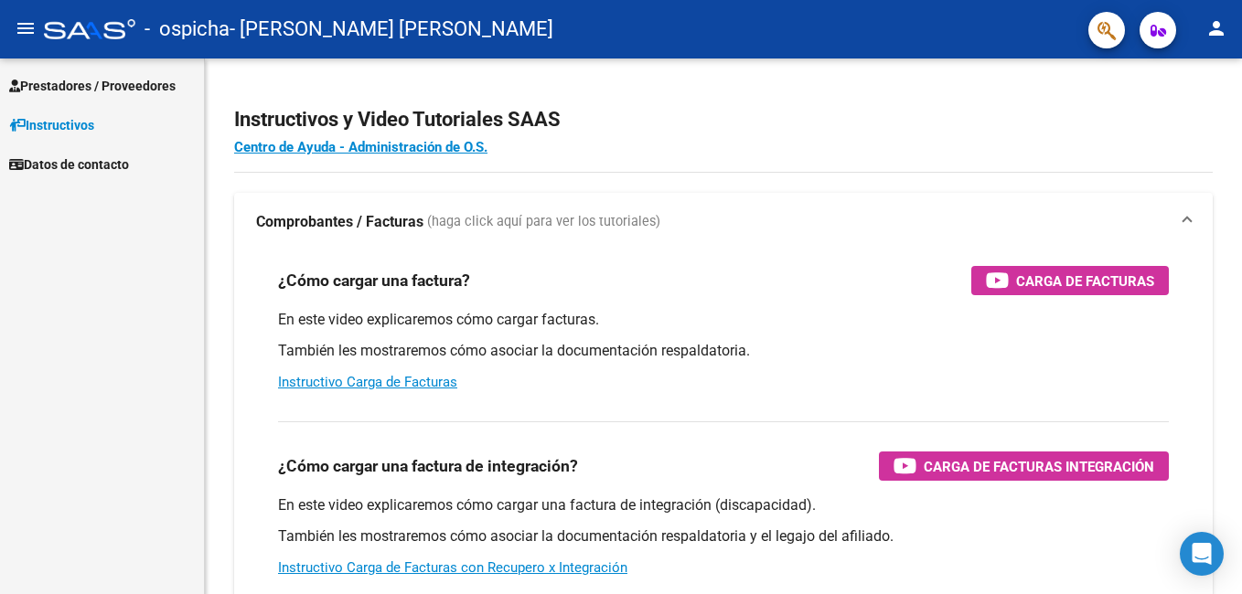
click at [62, 85] on span "Prestadores / Proveedores" at bounding box center [92, 86] width 166 height 20
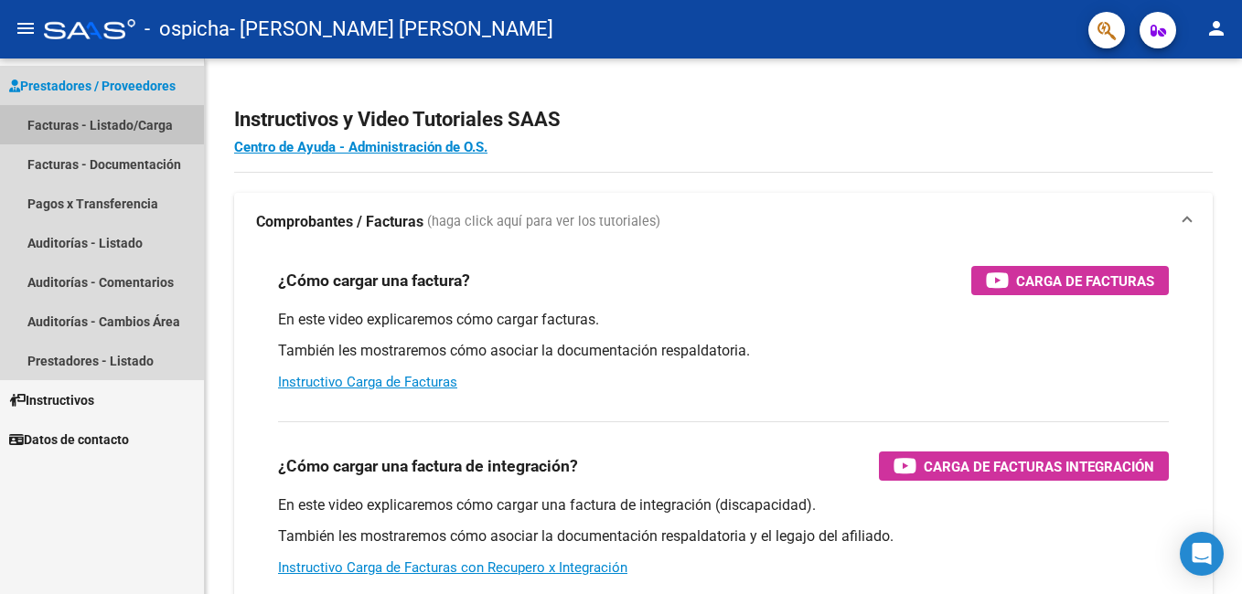
click at [64, 116] on link "Facturas - Listado/Carga" at bounding box center [102, 124] width 204 height 39
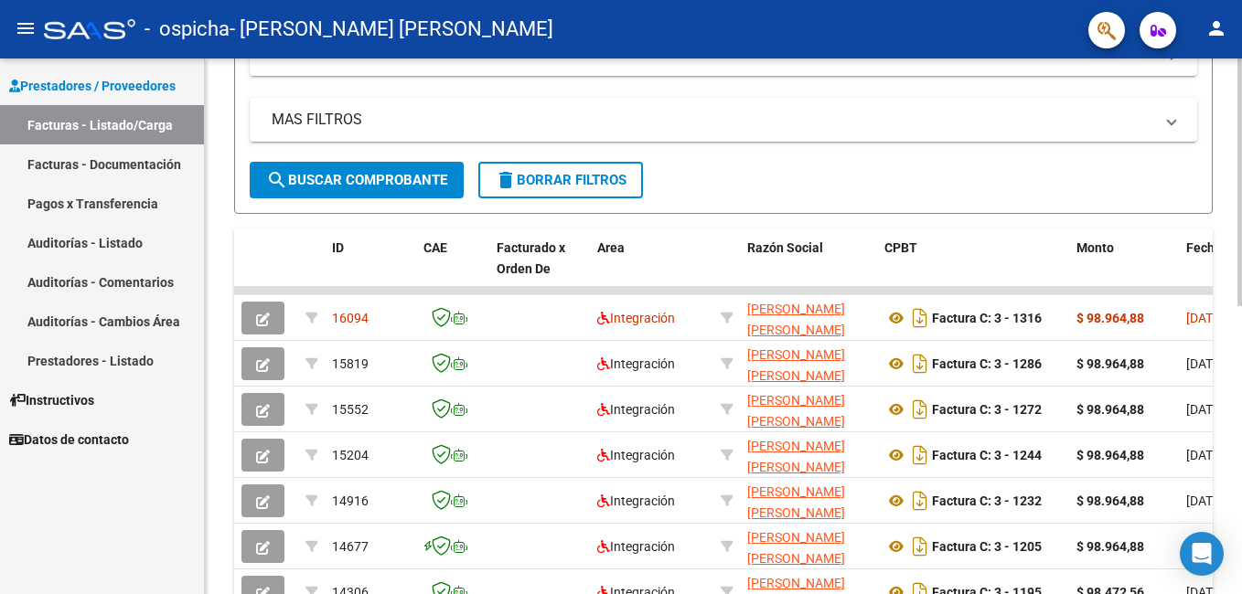
click at [1241, 334] on html "menu - ospicha - [PERSON_NAME] [PERSON_NAME] person Prestadores / Proveedores F…" at bounding box center [621, 297] width 1242 height 594
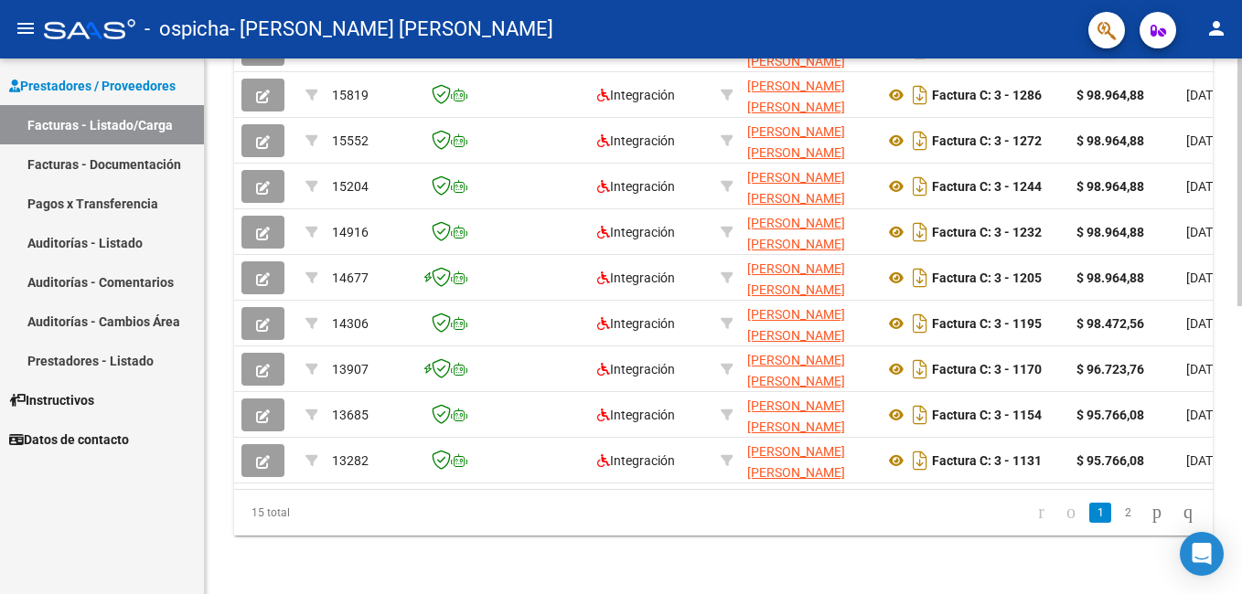
scroll to position [621, 0]
click at [1241, 434] on html "menu - ospicha - [PERSON_NAME] [PERSON_NAME] person Prestadores / Proveedores F…" at bounding box center [621, 297] width 1242 height 594
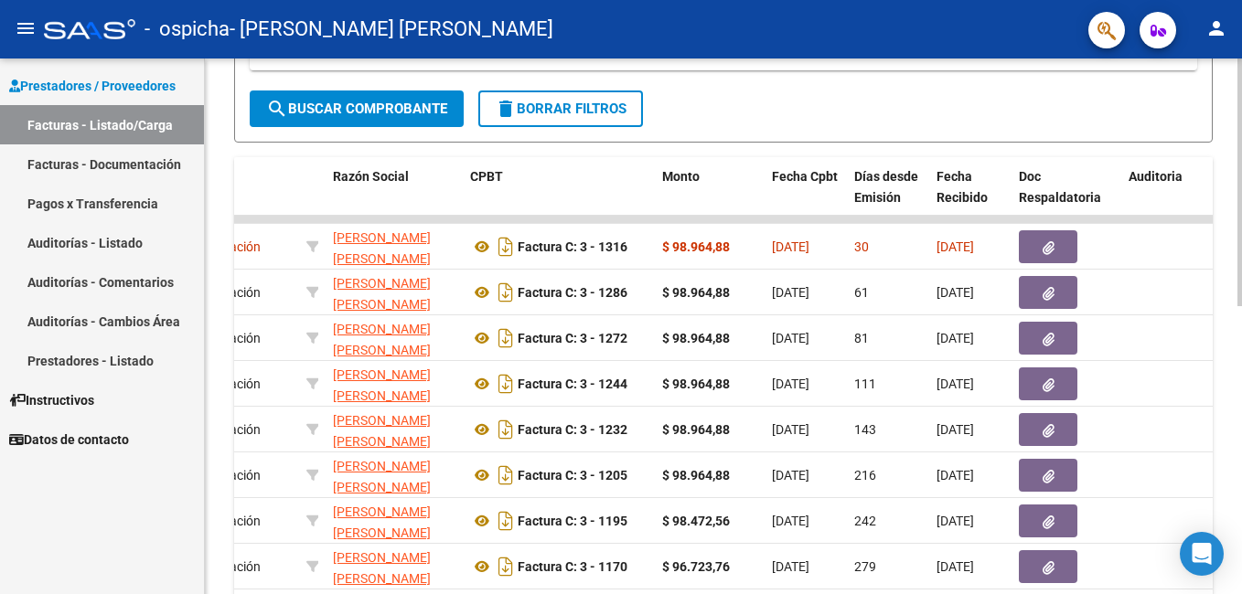
scroll to position [413, 0]
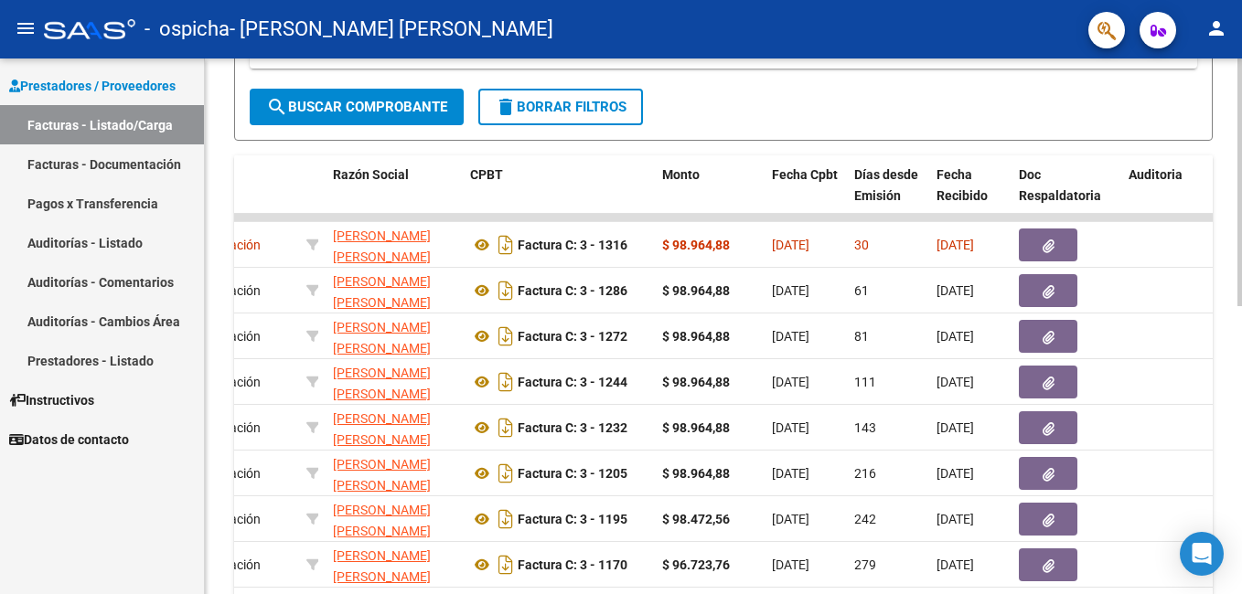
click at [1240, 307] on div at bounding box center [1239, 378] width 5 height 248
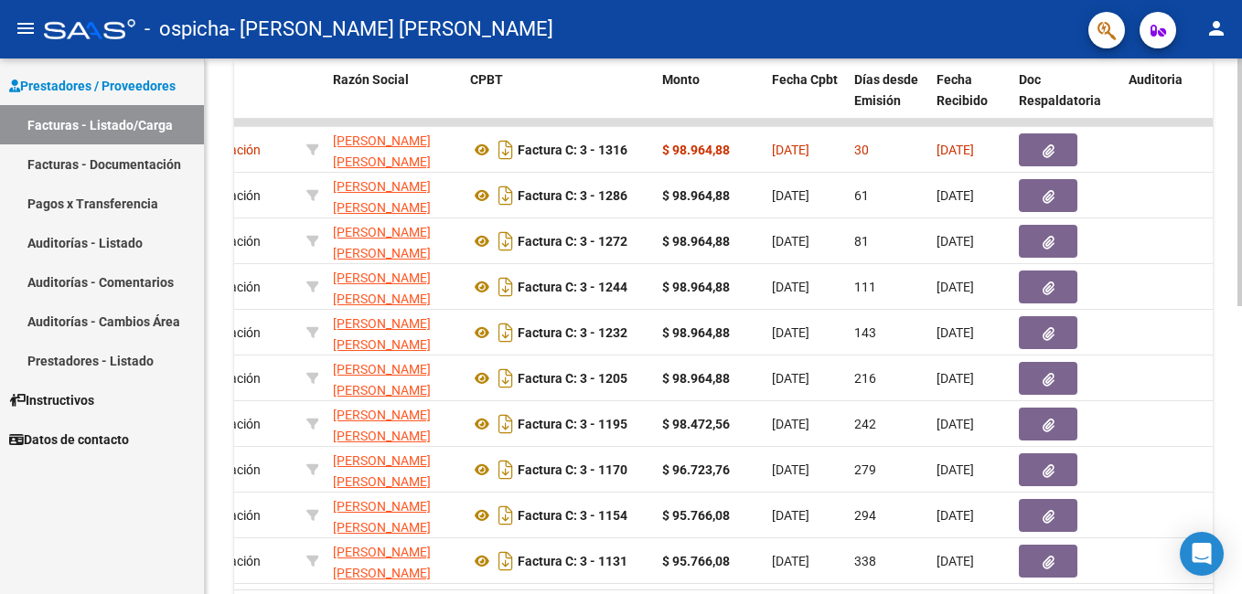
scroll to position [624, 0]
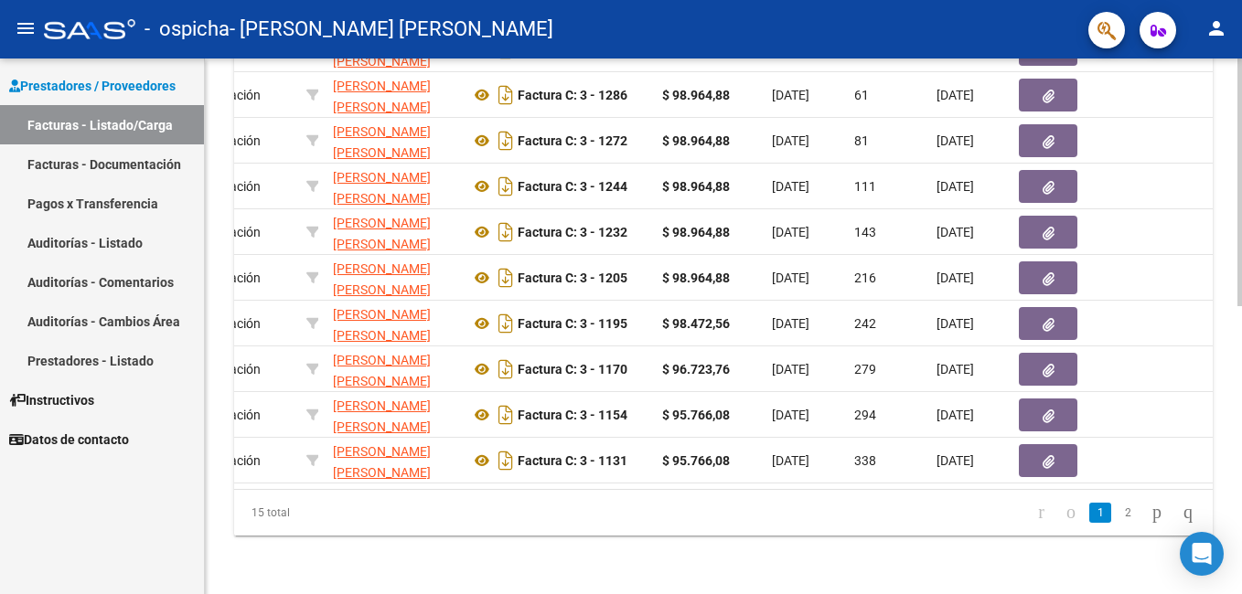
click at [1241, 411] on html "menu - ospicha - [PERSON_NAME] [PERSON_NAME] person Prestadores / Proveedores F…" at bounding box center [621, 297] width 1242 height 594
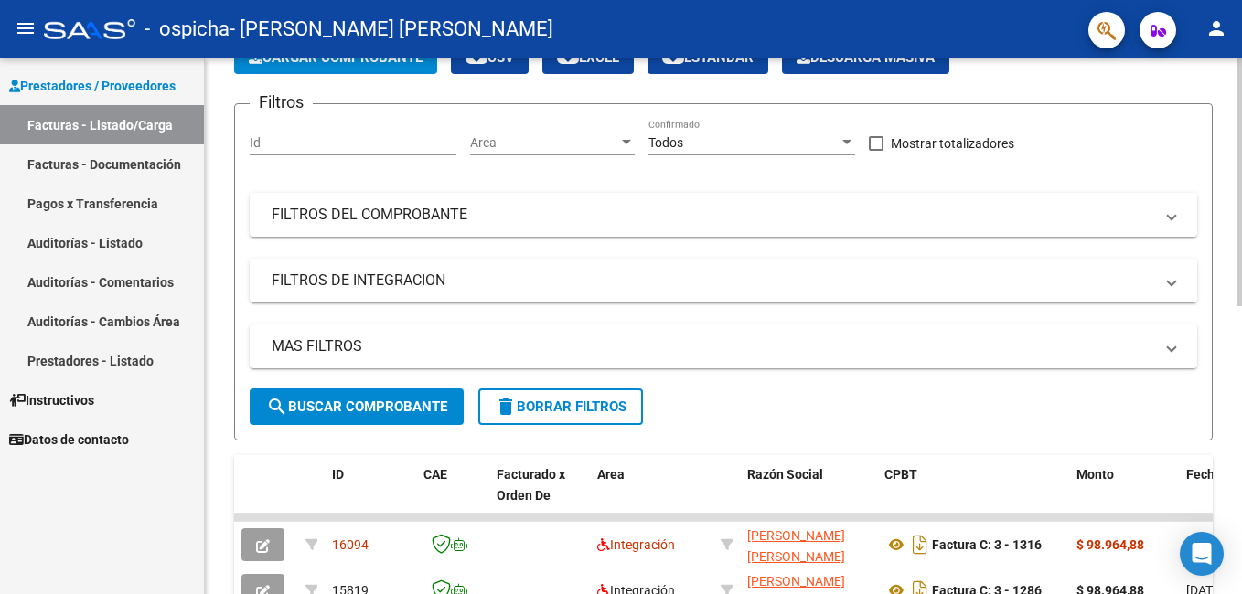
scroll to position [0, 0]
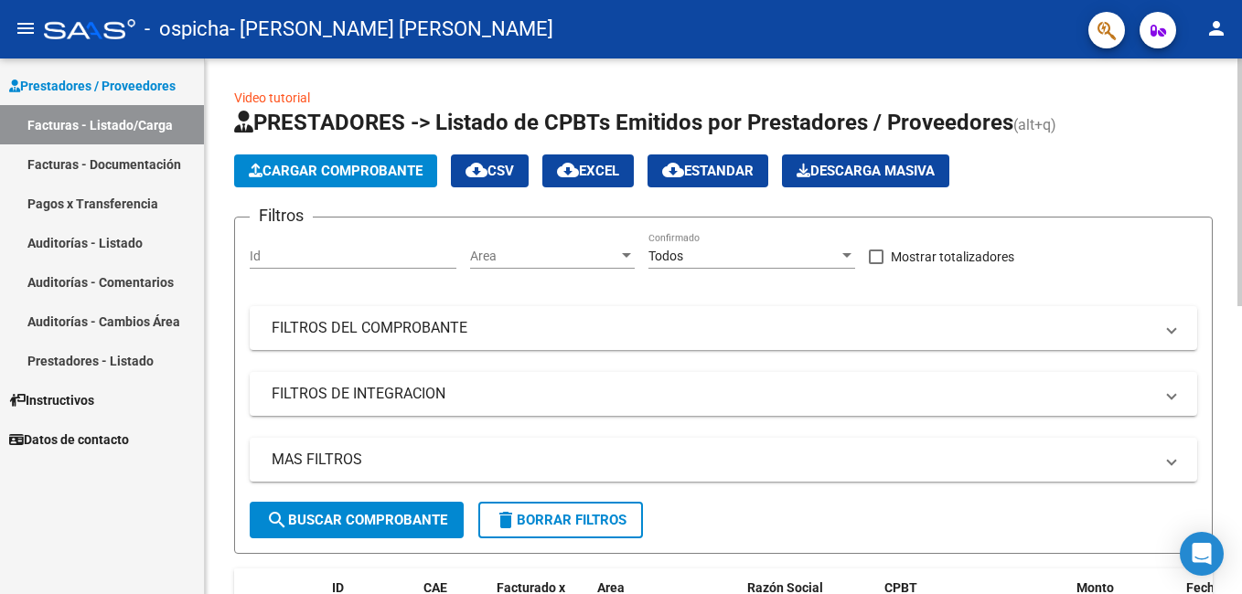
click at [1241, 72] on html "menu - ospicha - [PERSON_NAME] [PERSON_NAME] person Prestadores / Proveedores F…" at bounding box center [621, 297] width 1242 height 594
click at [110, 240] on link "Auditorías - Listado" at bounding box center [102, 242] width 204 height 39
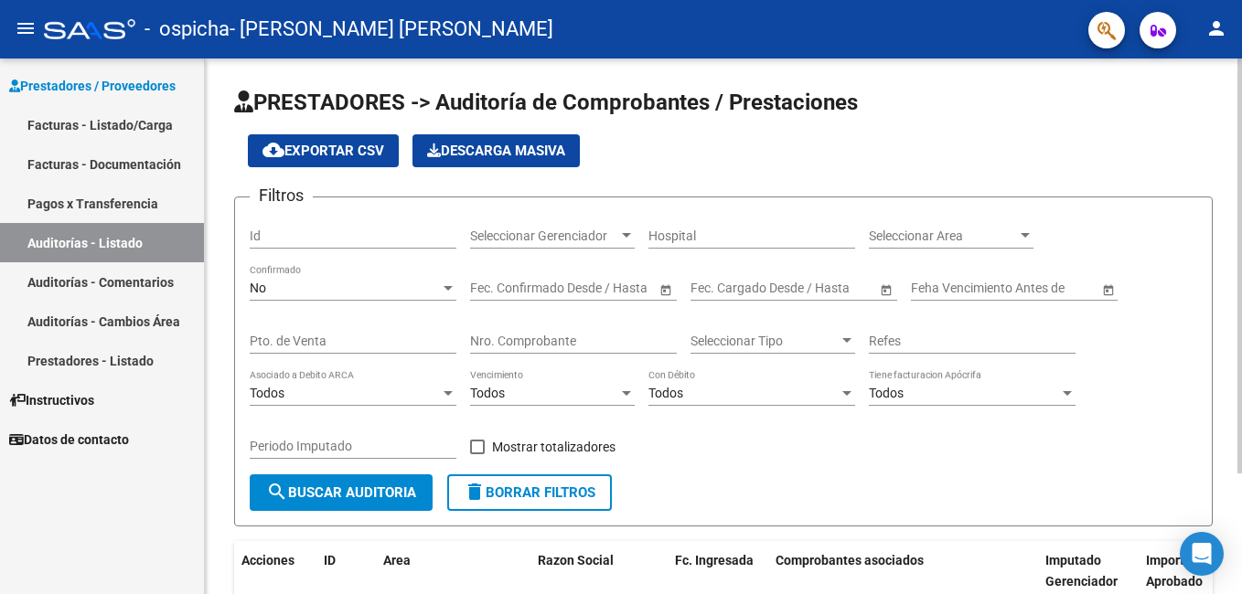
scroll to position [156, 0]
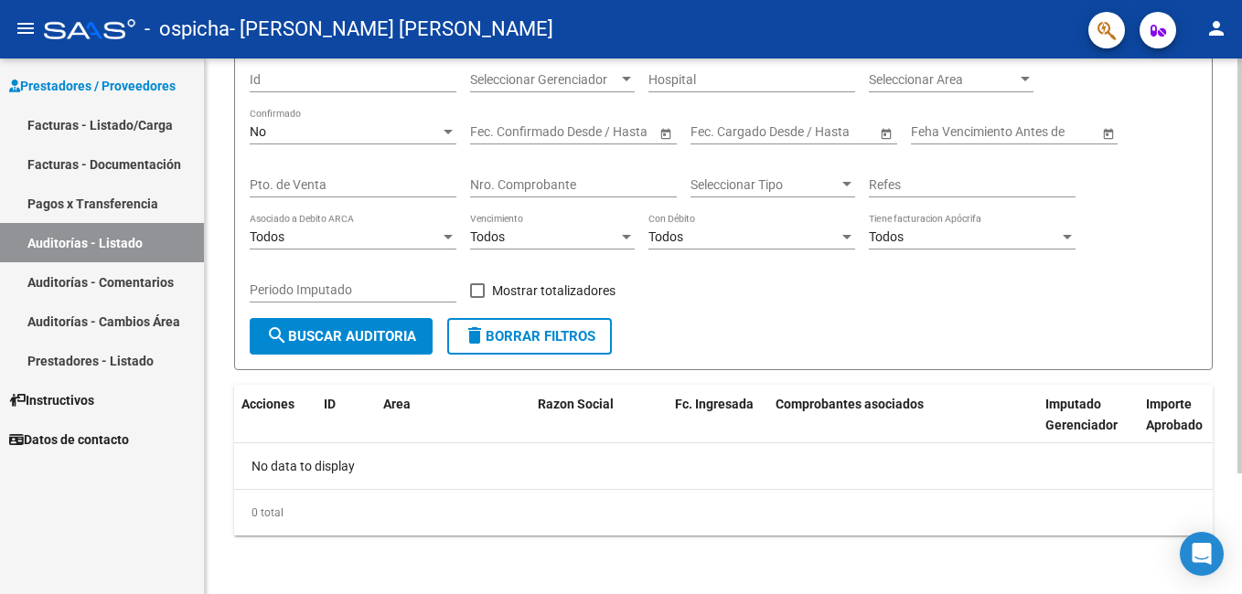
click at [1241, 268] on html "menu - ospicha - [PERSON_NAME] [PERSON_NAME] person Prestadores / Proveedores F…" at bounding box center [621, 297] width 1242 height 594
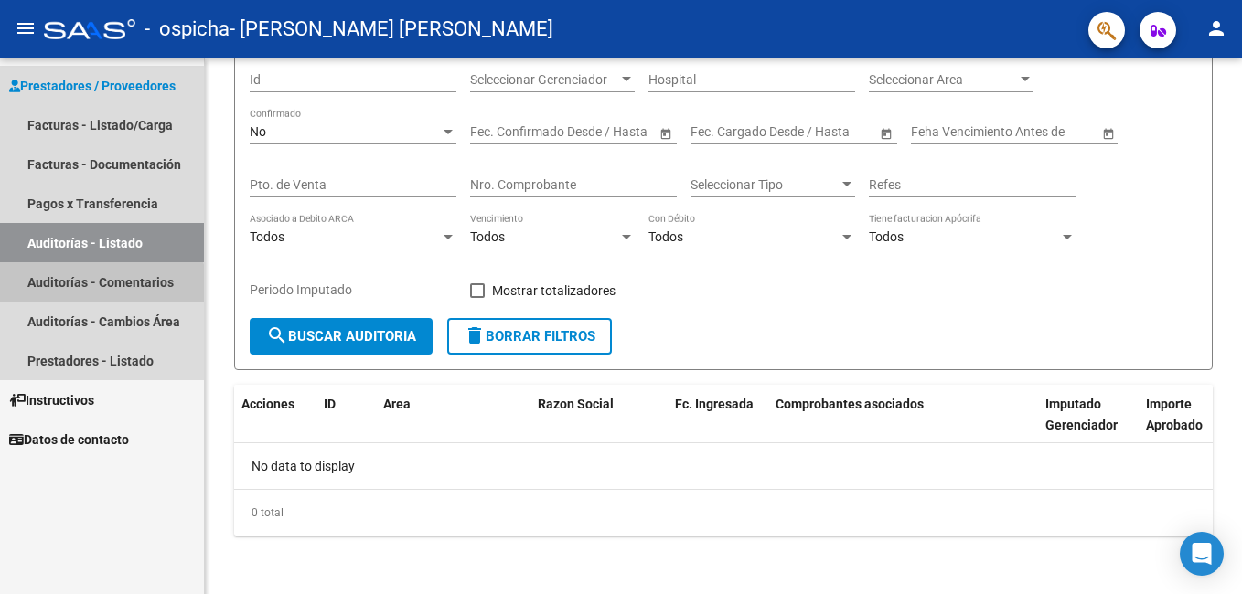
click at [78, 291] on link "Auditorías - Comentarios" at bounding box center [102, 281] width 204 height 39
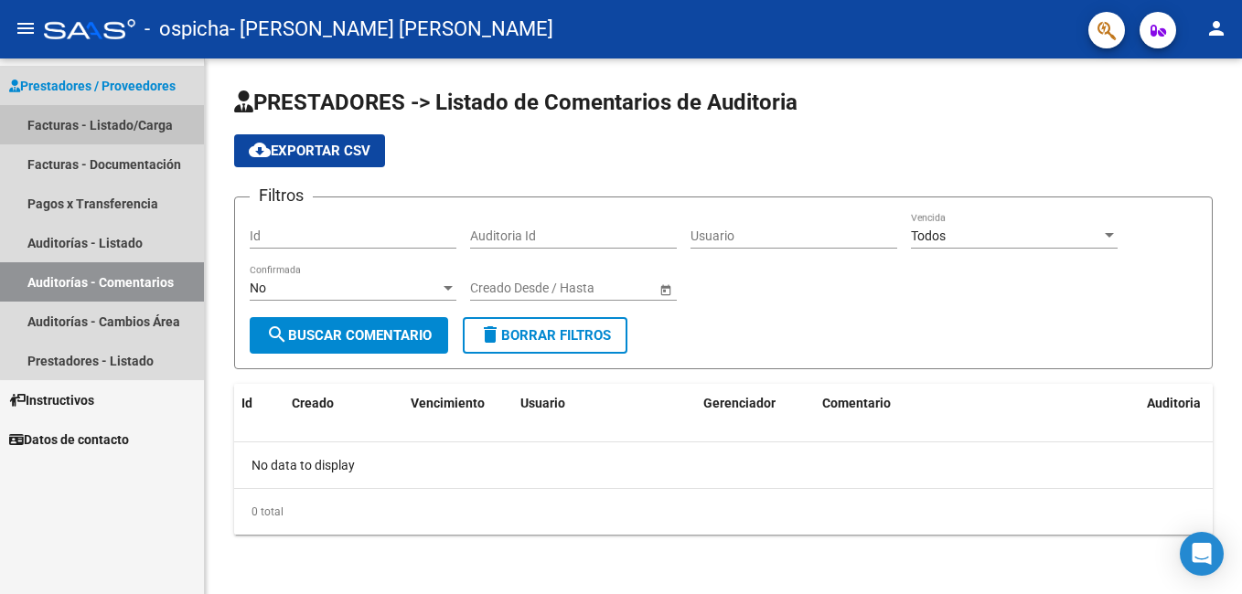
click at [120, 112] on link "Facturas - Listado/Carga" at bounding box center [102, 124] width 204 height 39
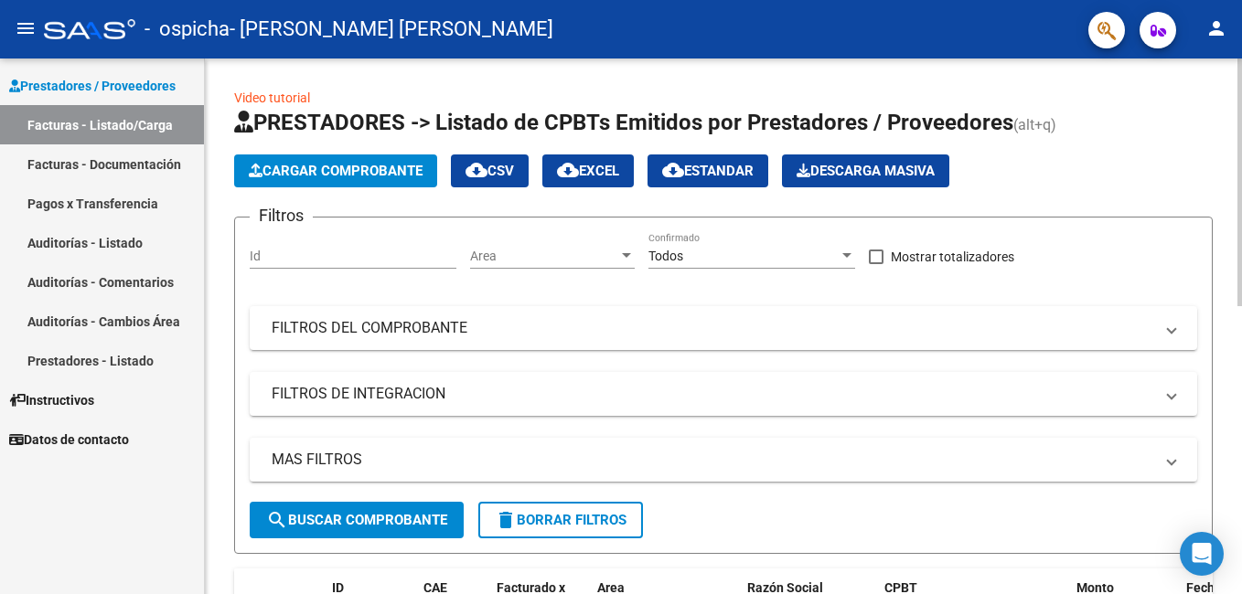
click at [308, 155] on button "Cargar Comprobante" at bounding box center [335, 171] width 203 height 33
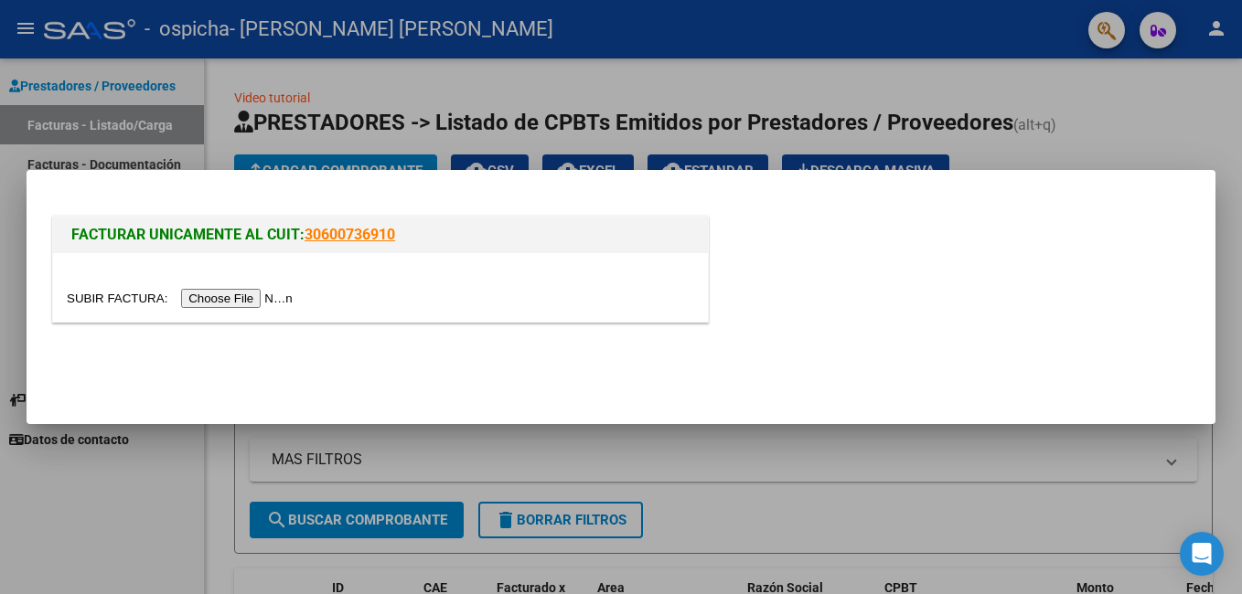
click at [232, 293] on input "file" at bounding box center [182, 298] width 231 height 19
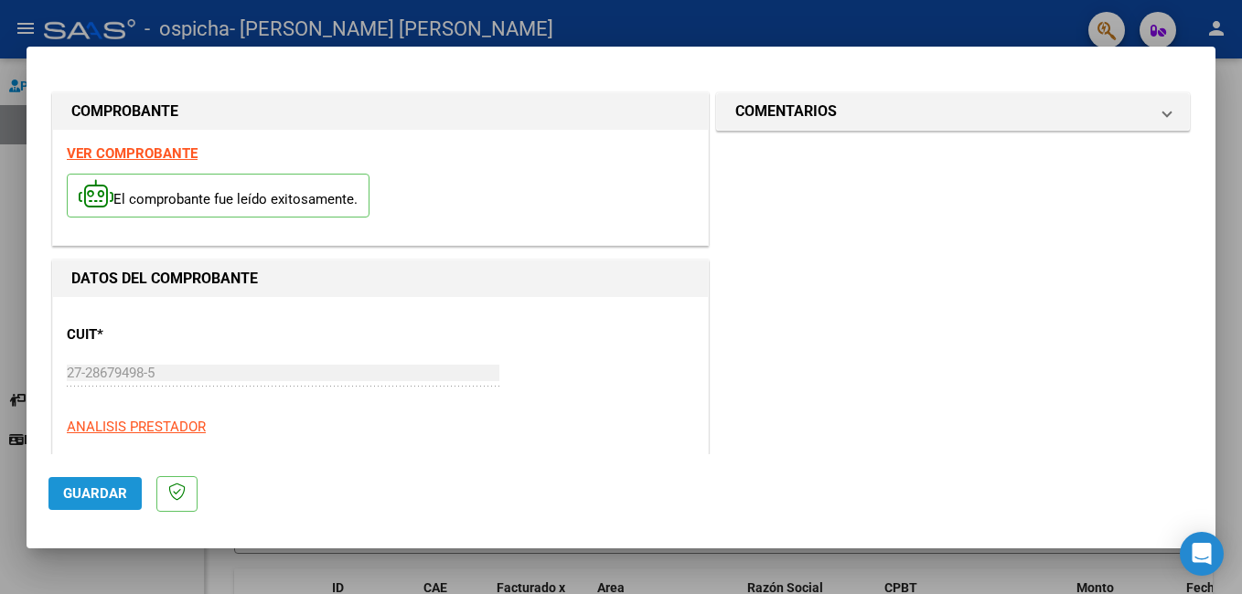
click at [83, 483] on button "Guardar" at bounding box center [94, 493] width 93 height 33
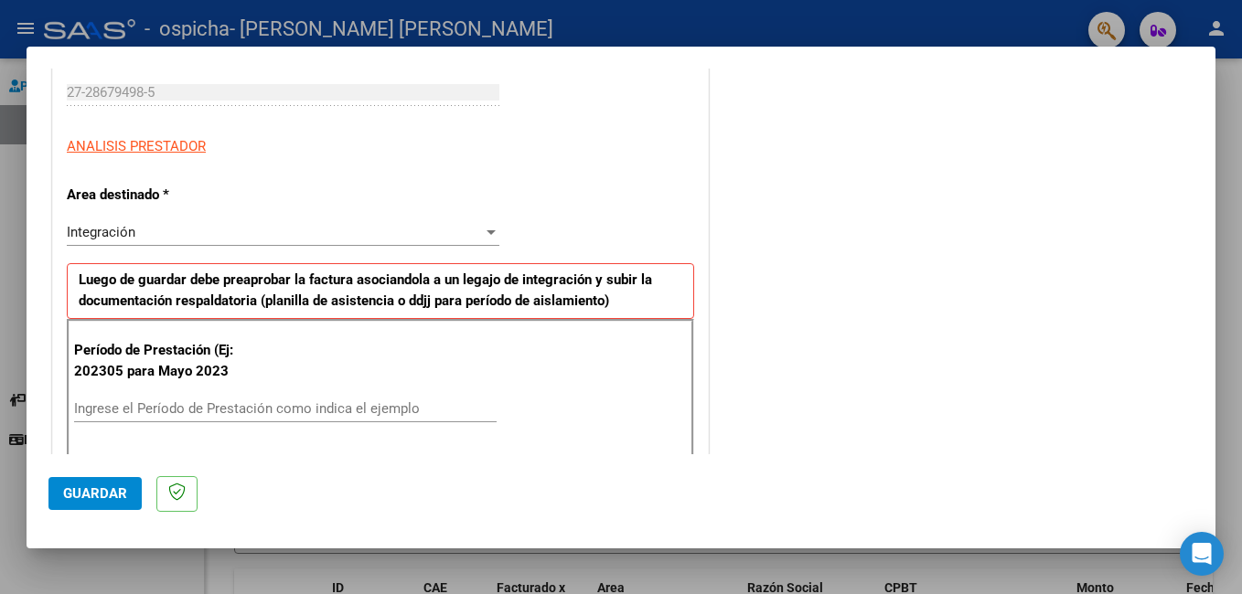
scroll to position [420, 0]
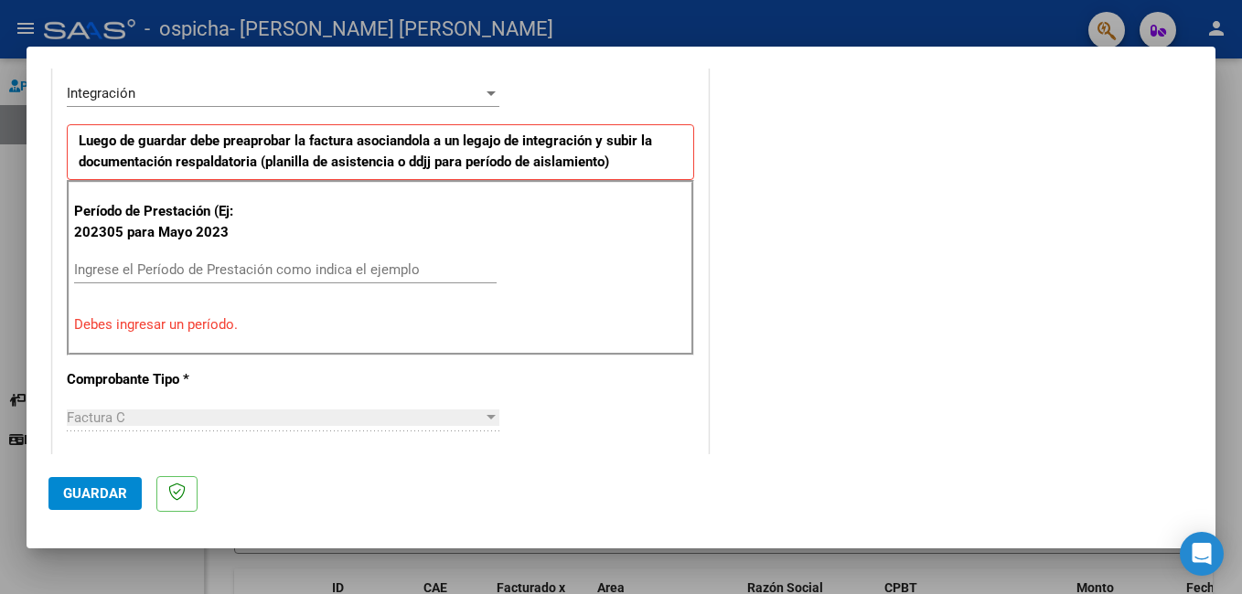
click at [188, 272] on input "Ingrese el Período de Prestación como indica el ejemplo" at bounding box center [285, 270] width 423 height 16
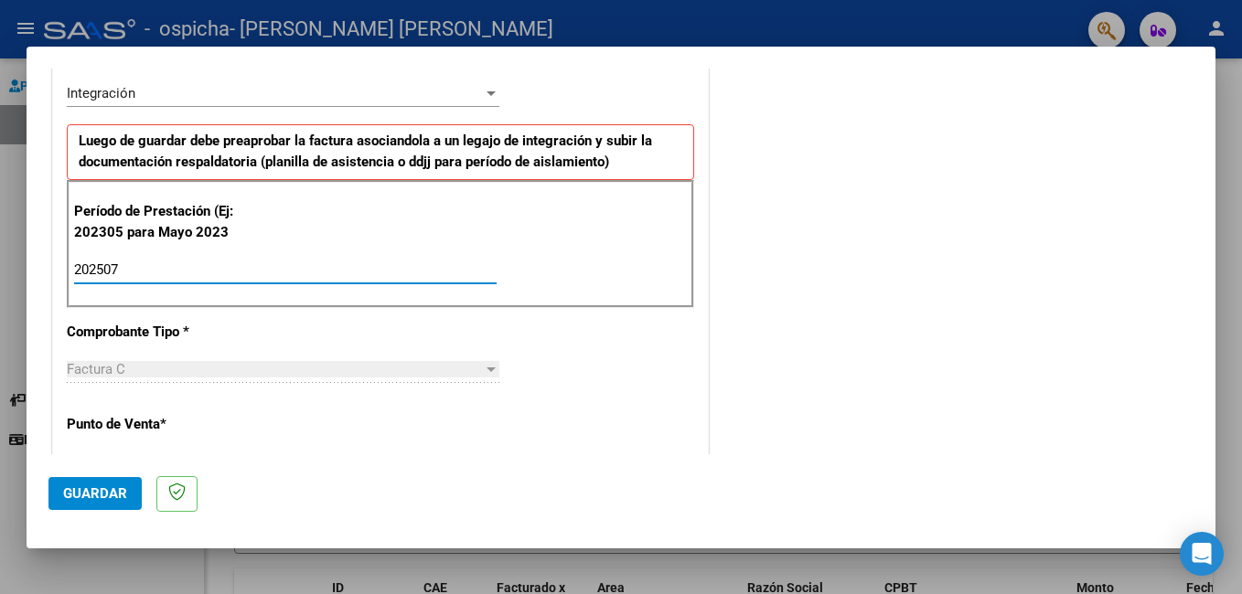
type input "202507"
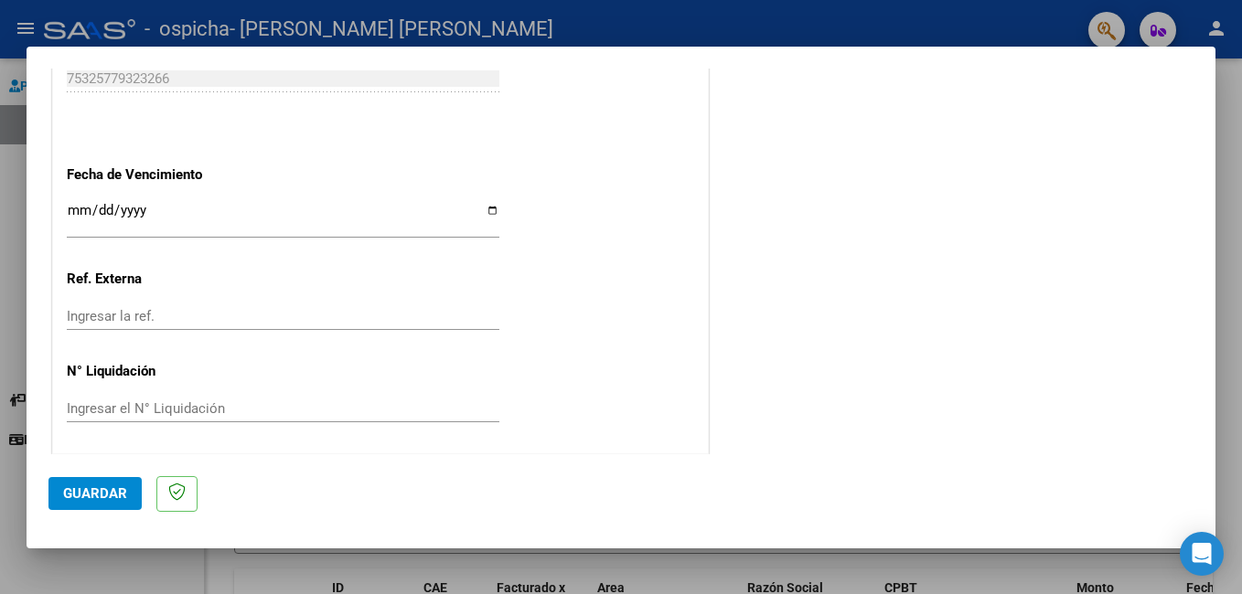
scroll to position [1173, 0]
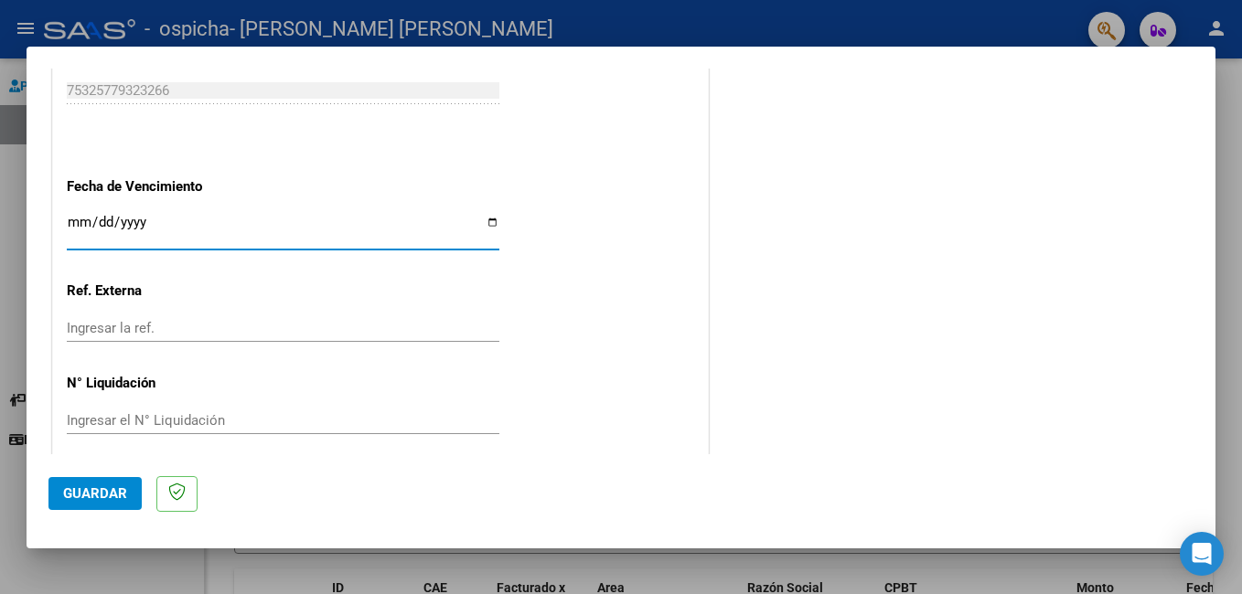
click at [80, 217] on input "Ingresar la fecha" at bounding box center [283, 229] width 433 height 29
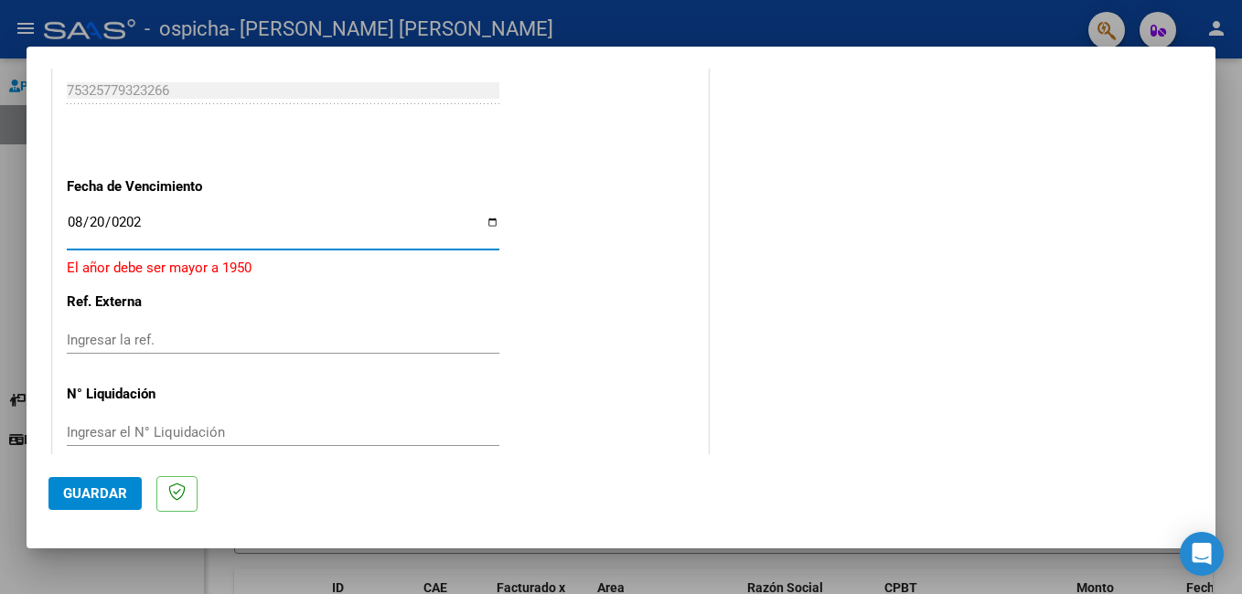
type input "[DATE]"
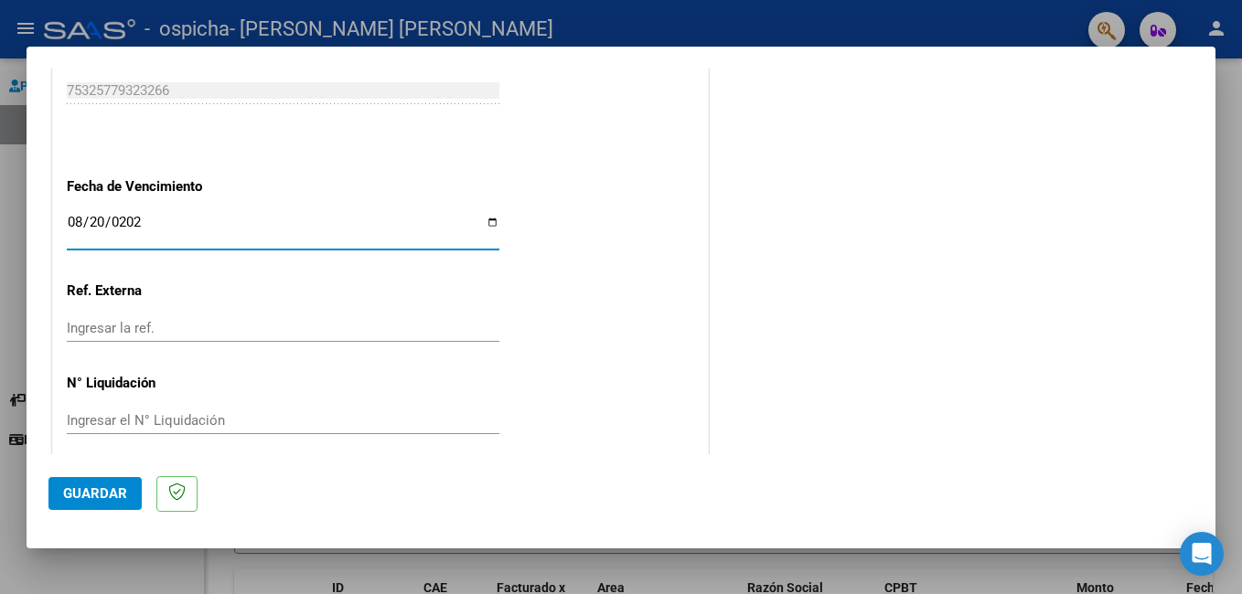
click at [73, 488] on span "Guardar" at bounding box center [95, 494] width 64 height 16
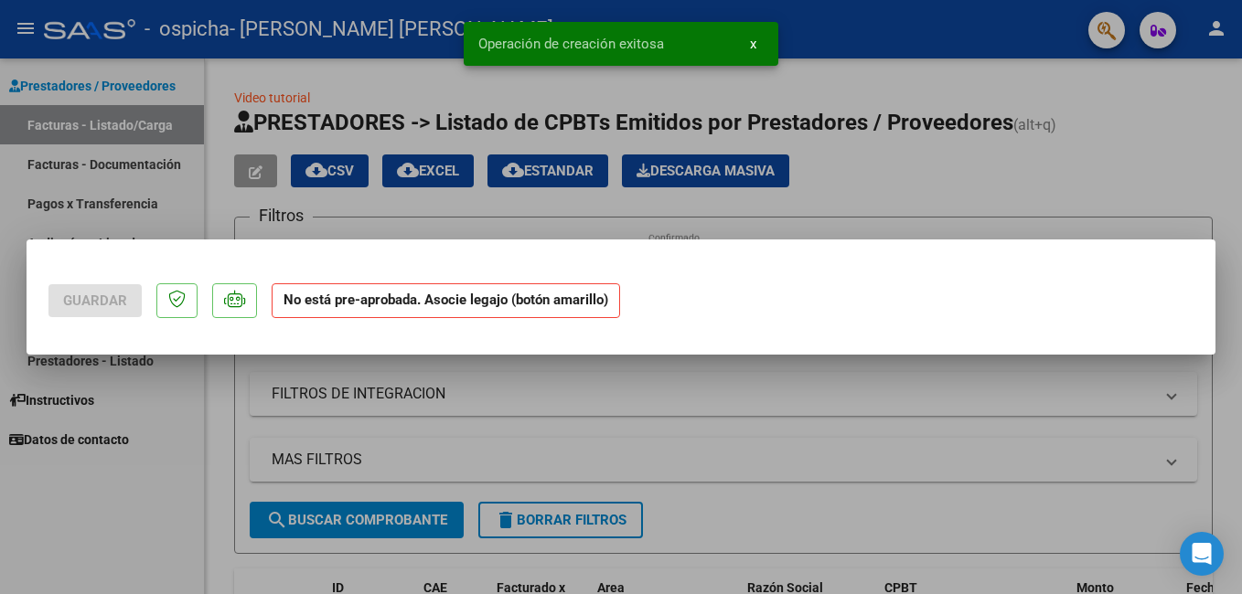
scroll to position [0, 0]
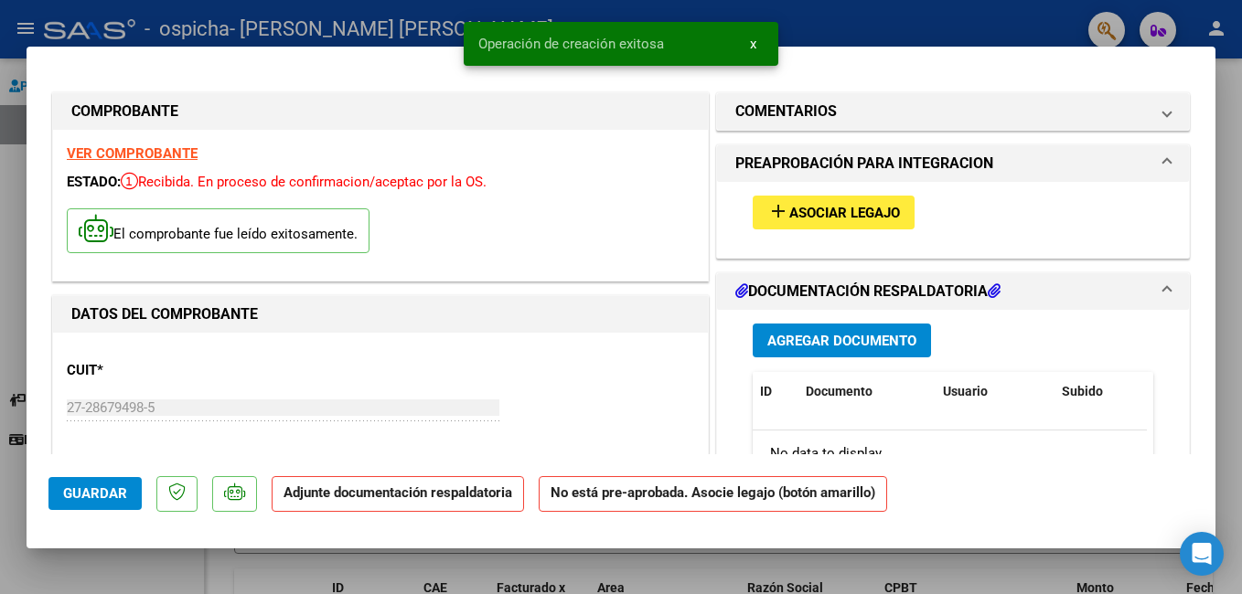
click at [873, 209] on span "Asociar Legajo" at bounding box center [844, 213] width 111 height 16
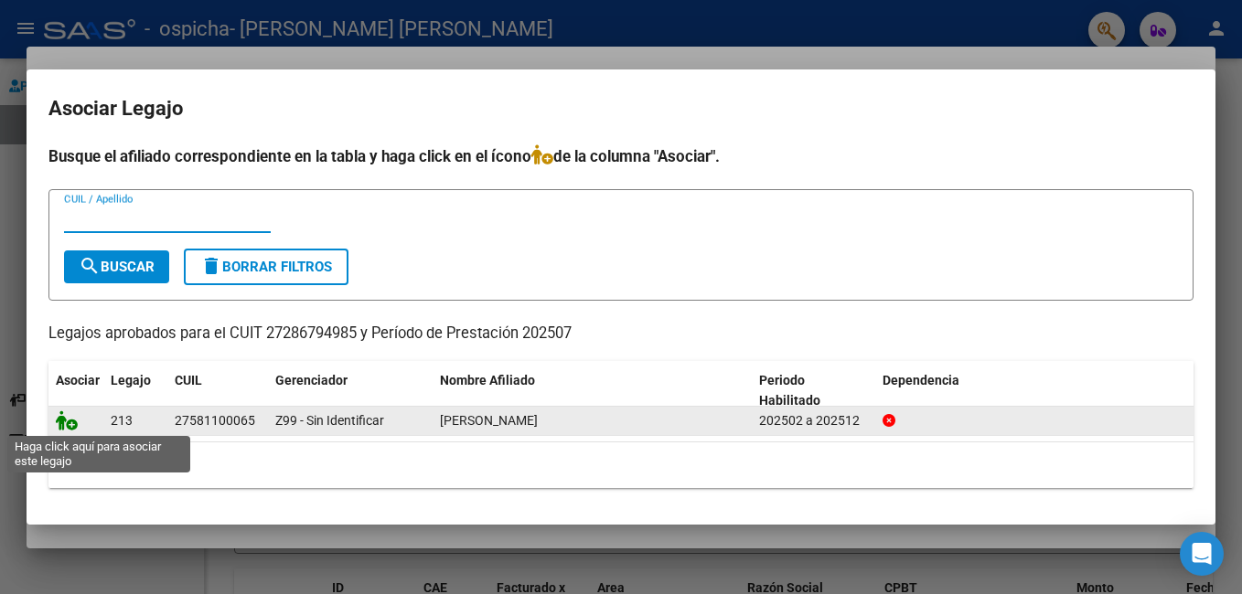
click at [66, 427] on icon at bounding box center [67, 421] width 22 height 20
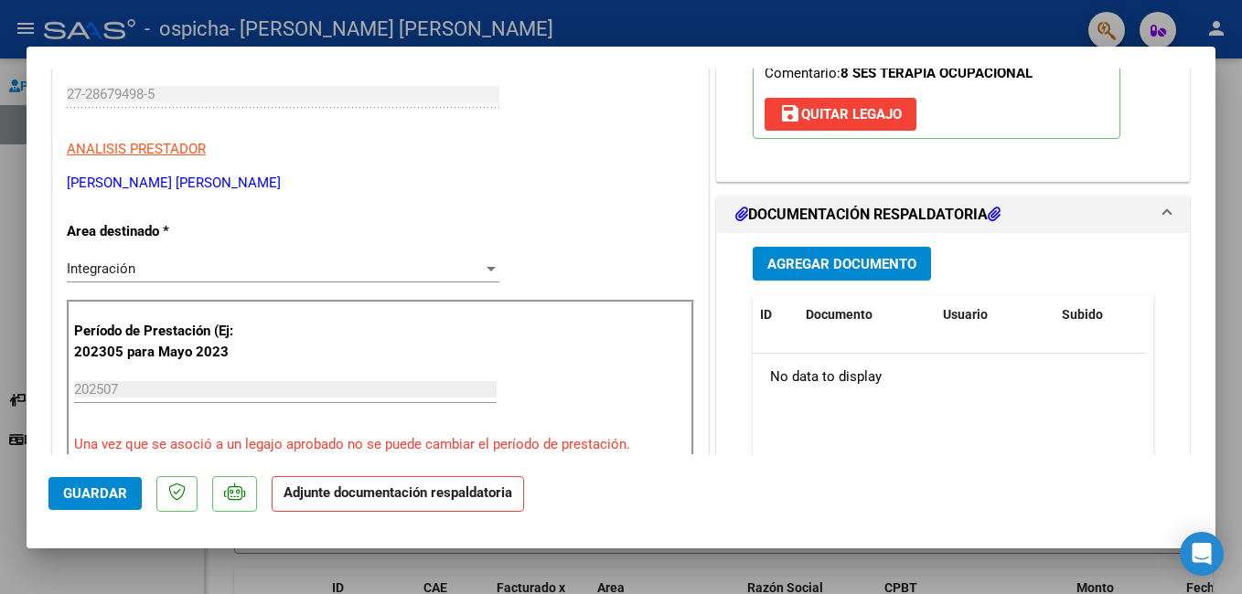
scroll to position [427, 0]
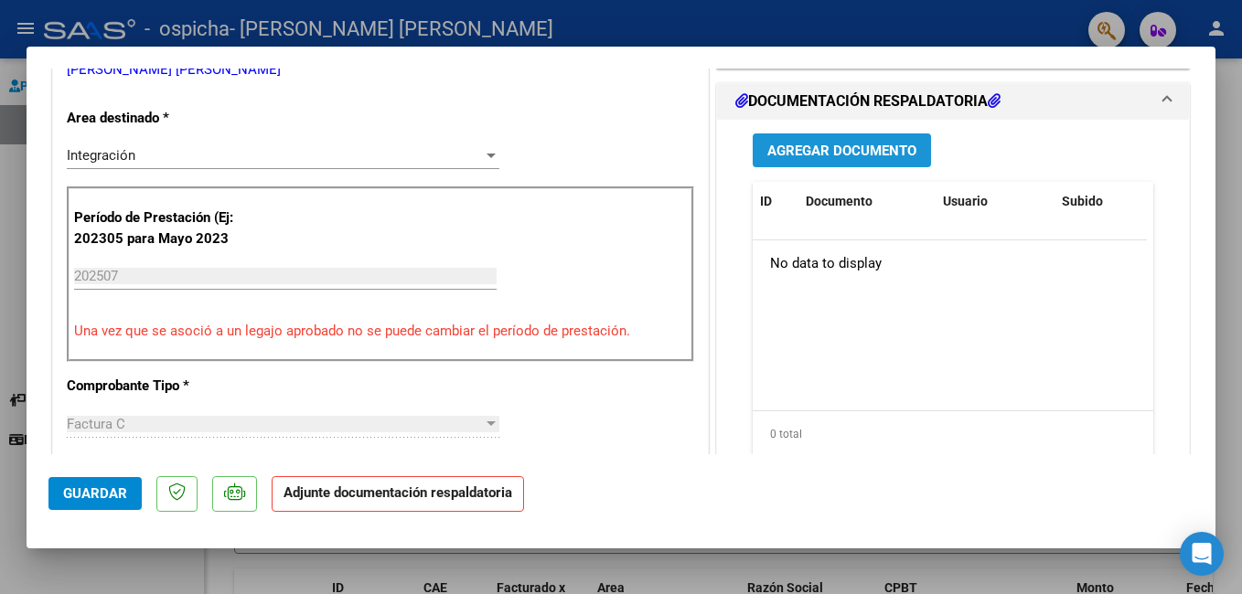
click at [884, 151] on span "Agregar Documento" at bounding box center [841, 151] width 149 height 16
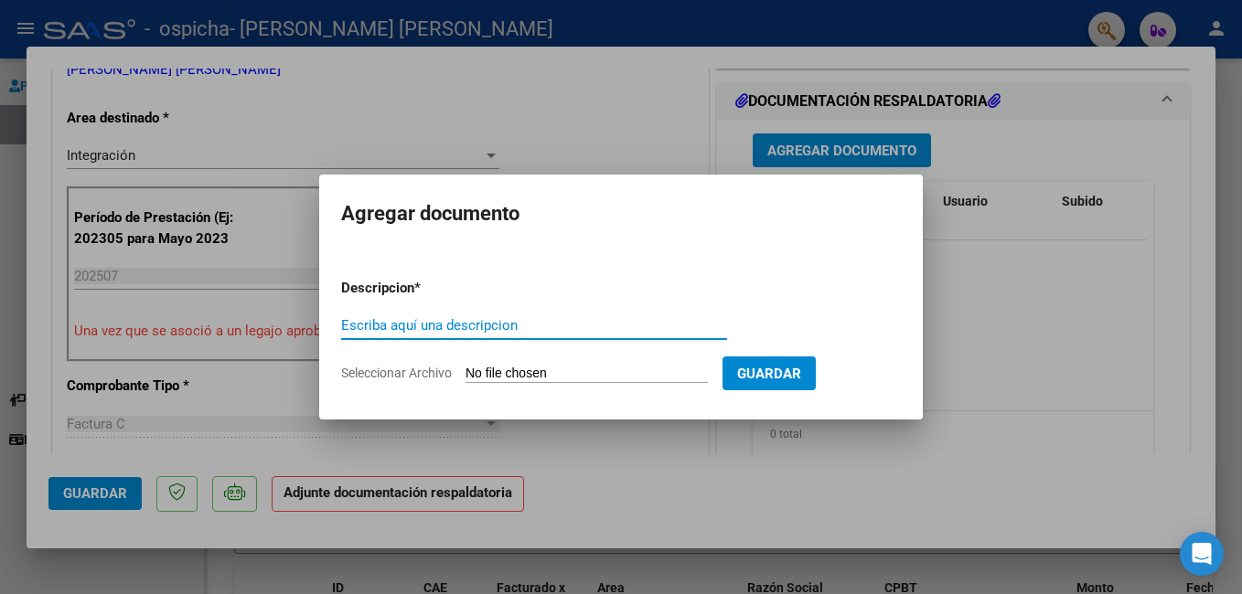
click at [485, 329] on input "Escriba aquí una descripcion" at bounding box center [534, 325] width 386 height 16
type input "planilla"
click at [605, 371] on input "Seleccionar Archivo" at bounding box center [586, 374] width 242 height 17
type input "C:\fakepath\planilla julio agus [PERSON_NAME] 2.pdf"
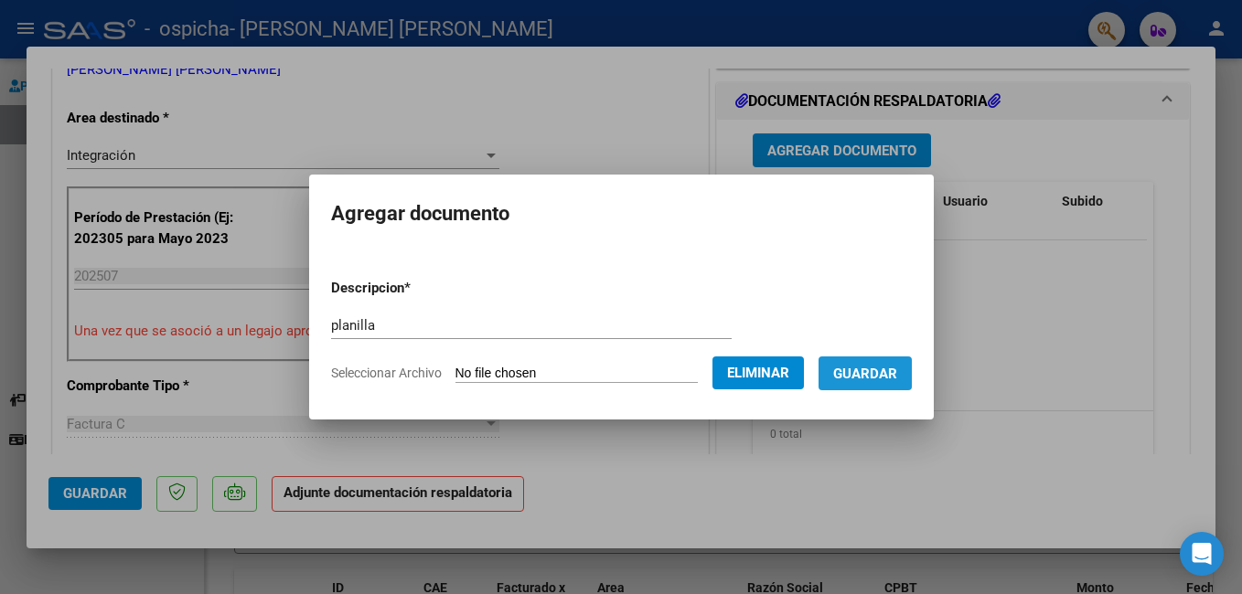
click at [882, 363] on button "Guardar" at bounding box center [864, 374] width 93 height 34
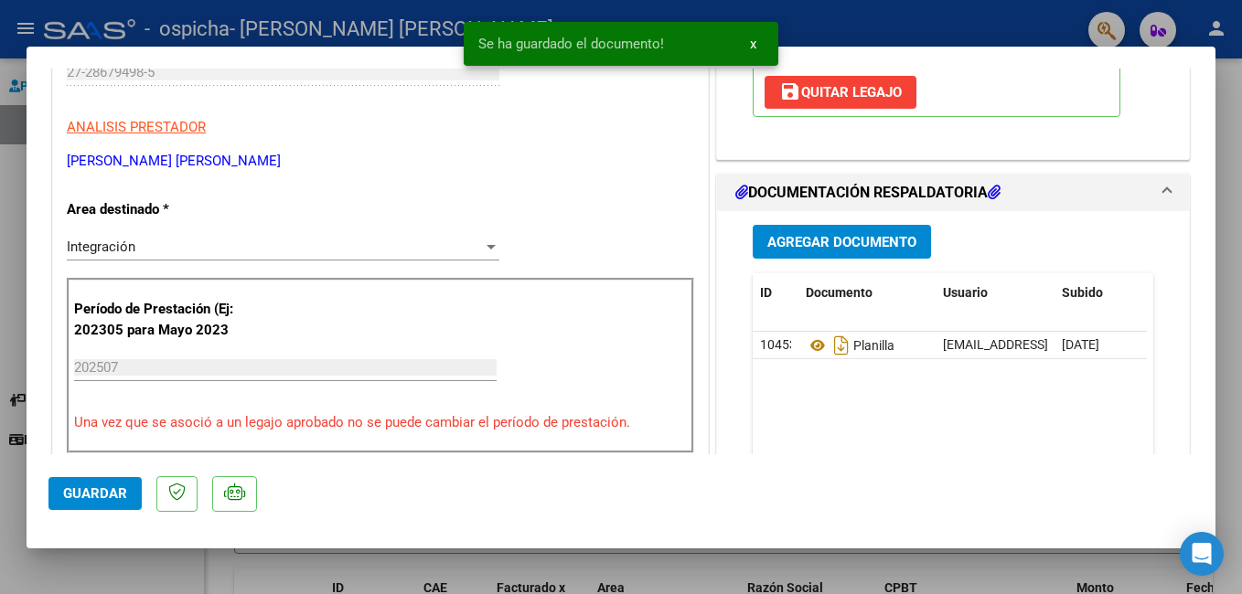
scroll to position [205, 0]
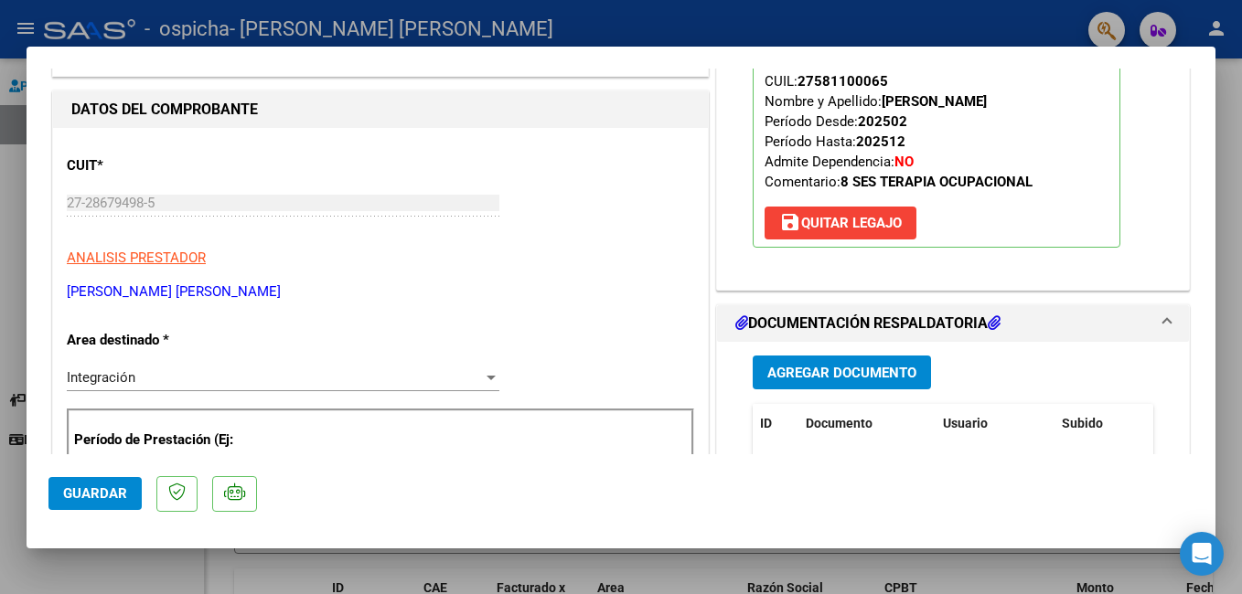
click at [827, 369] on span "Agregar Documento" at bounding box center [841, 373] width 149 height 16
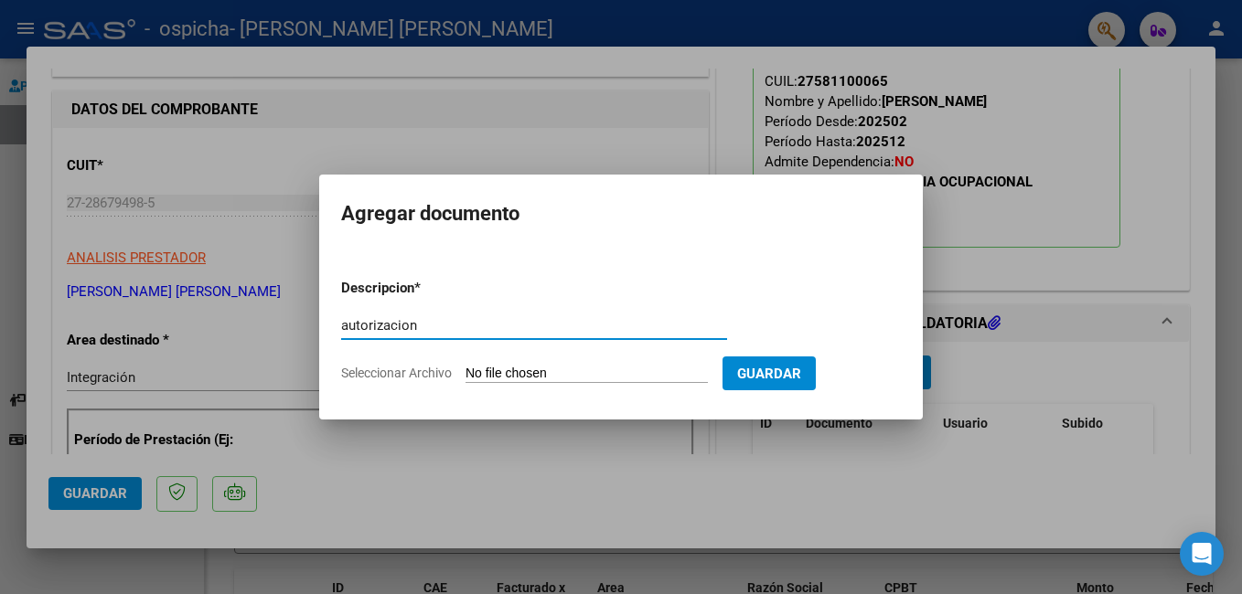
type input "autorizacion"
click at [434, 370] on span "Seleccionar Archivo" at bounding box center [396, 373] width 111 height 15
click at [465, 370] on input "Seleccionar Archivo" at bounding box center [586, 374] width 242 height 17
click at [419, 370] on span "Seleccionar Archivo" at bounding box center [396, 373] width 111 height 15
click at [465, 370] on input "Seleccionar Archivo" at bounding box center [586, 374] width 242 height 17
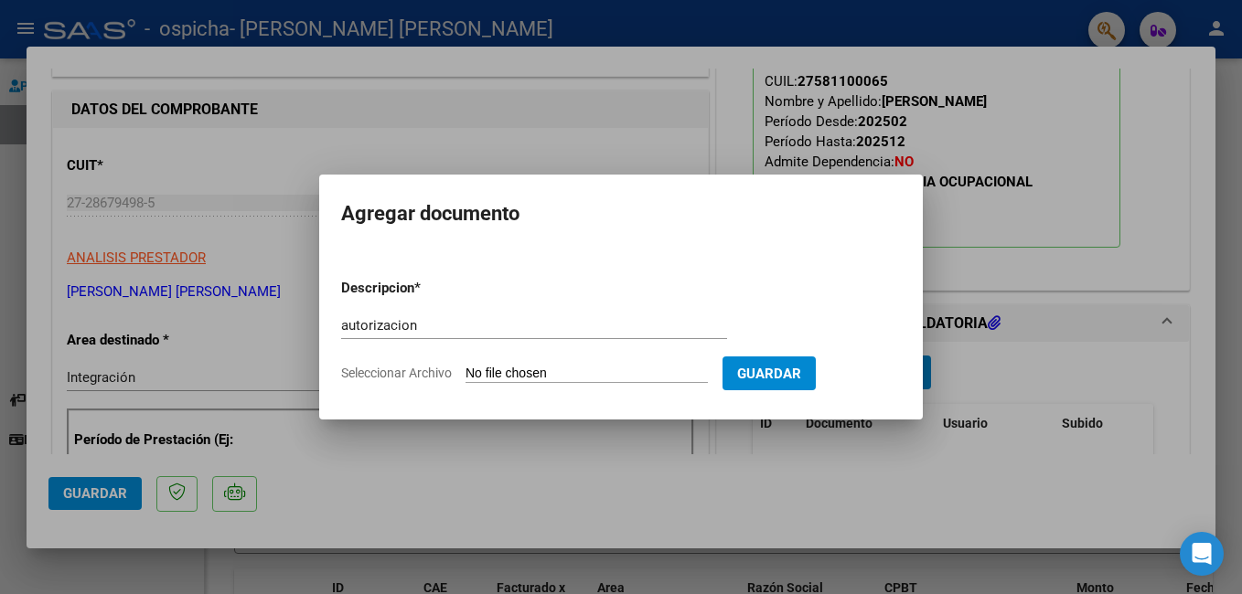
type input "C:\fakepath\autorizacion [PERSON_NAME].pdf"
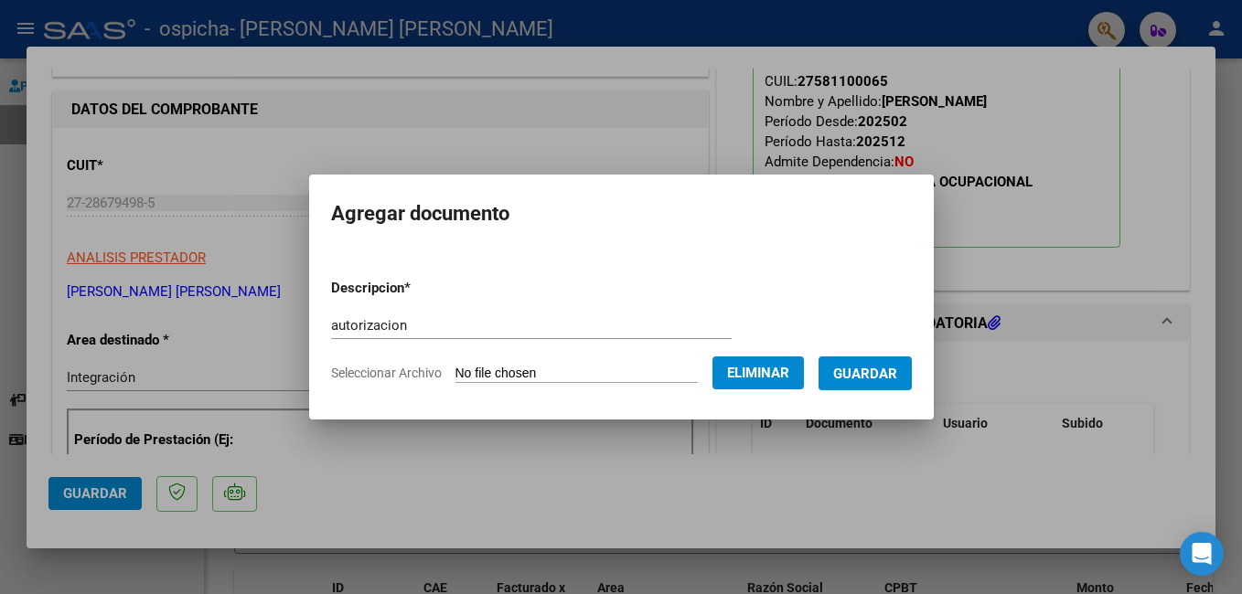
click at [892, 367] on span "Guardar" at bounding box center [865, 374] width 64 height 16
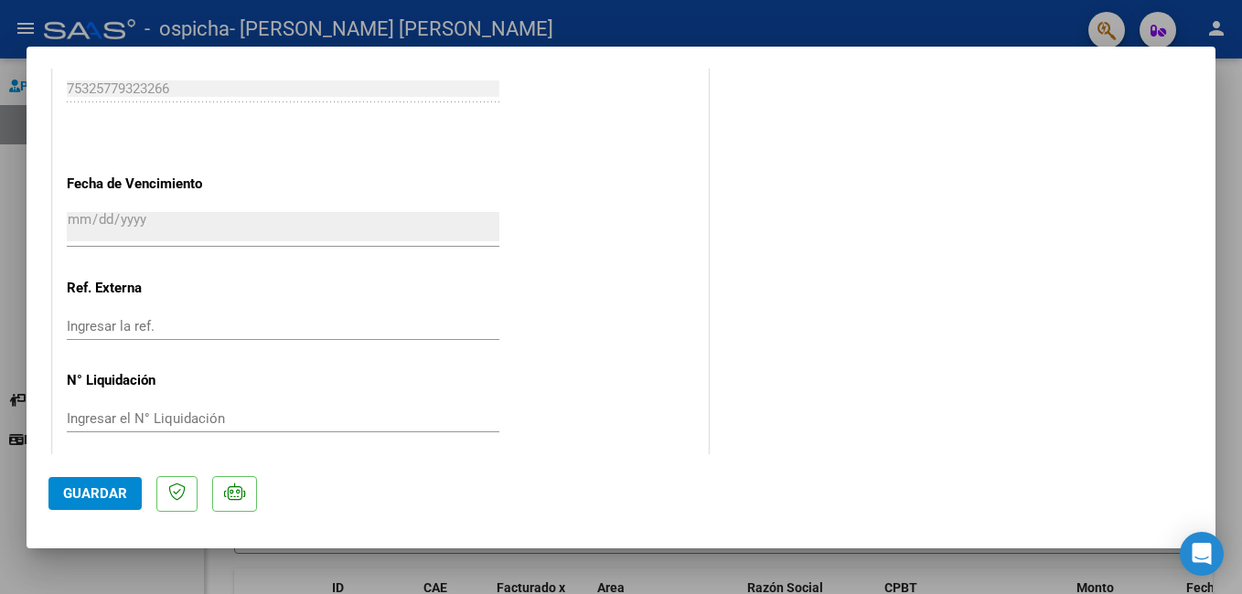
scroll to position [1250, 0]
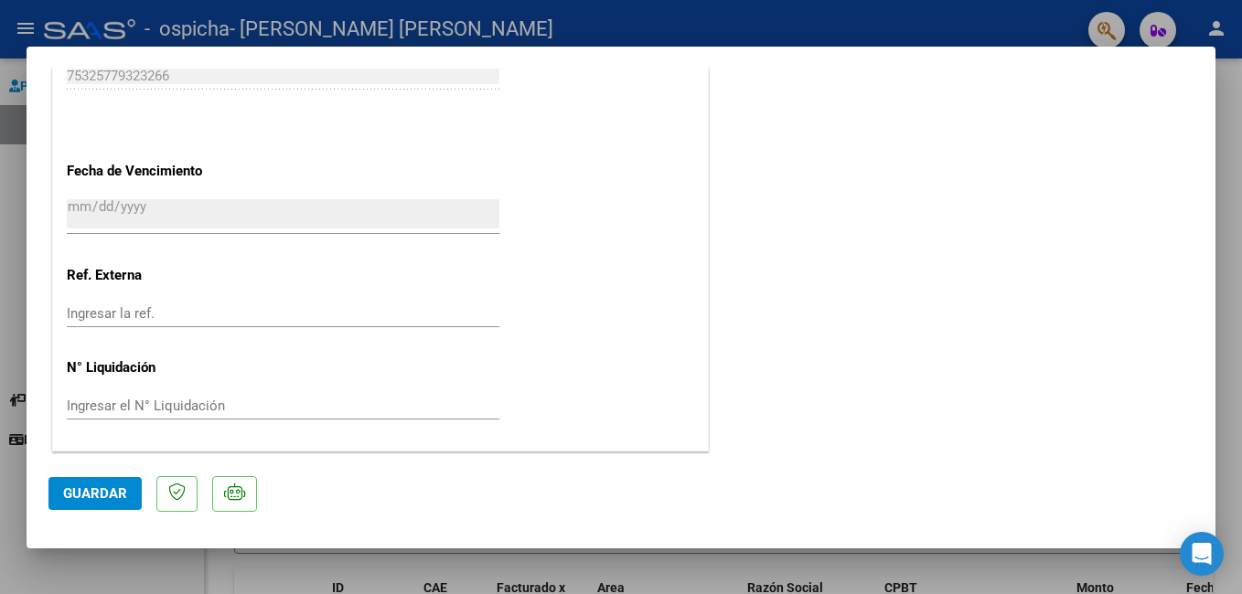
click at [107, 489] on span "Guardar" at bounding box center [95, 494] width 64 height 16
click at [1227, 406] on div at bounding box center [621, 297] width 1242 height 594
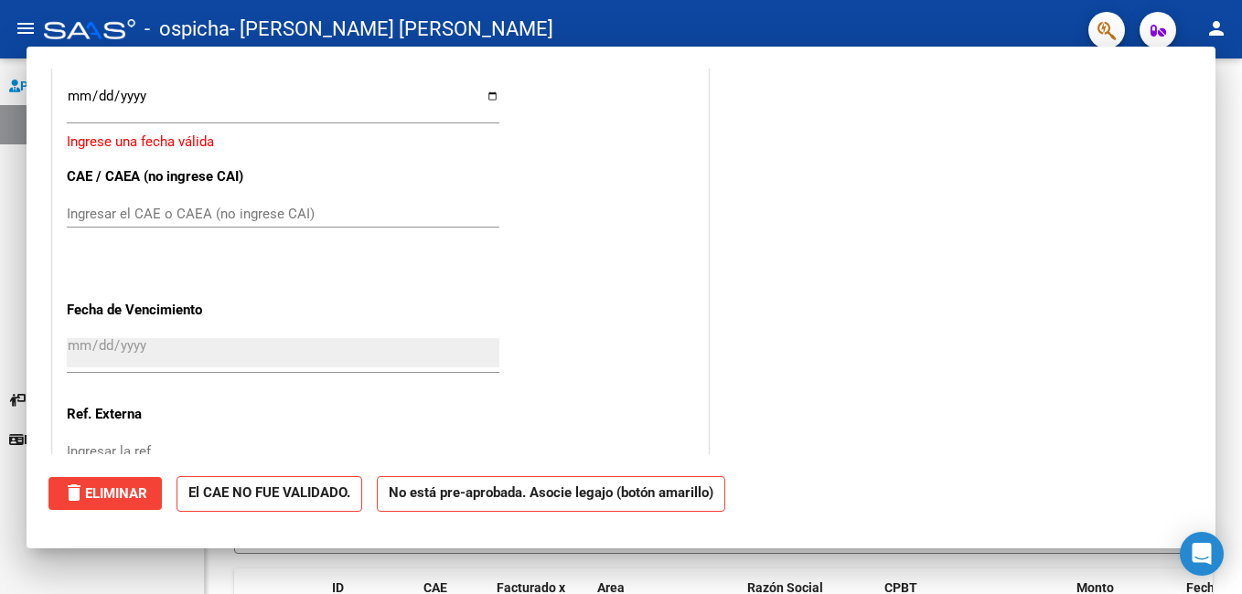
scroll to position [0, 0]
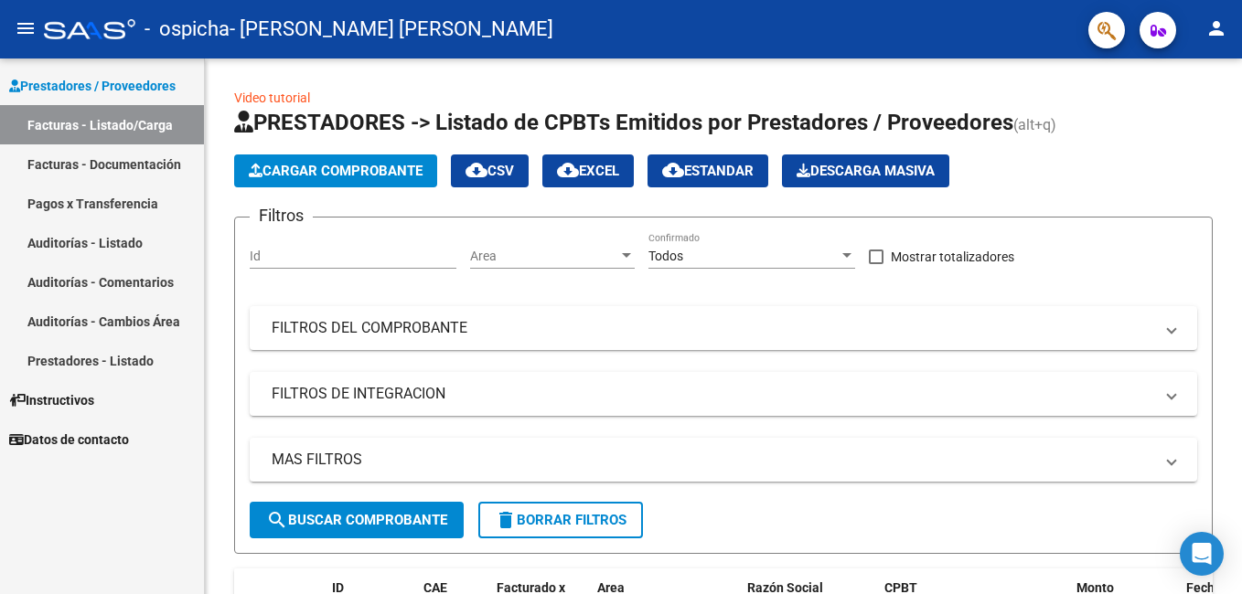
drag, startPoint x: 1236, startPoint y: 254, endPoint x: 1245, endPoint y: 362, distance: 108.2
click at [1241, 362] on html "menu - ospicha - [PERSON_NAME] [PERSON_NAME] person Prestadores / Proveedores F…" at bounding box center [621, 297] width 1242 height 594
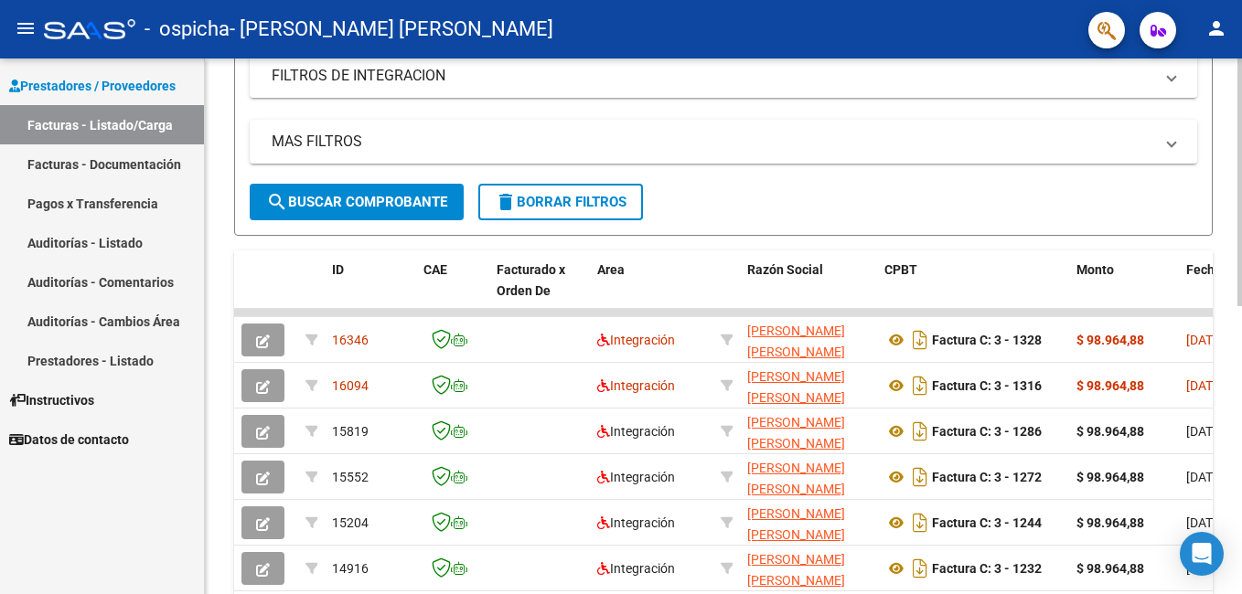
scroll to position [323, 0]
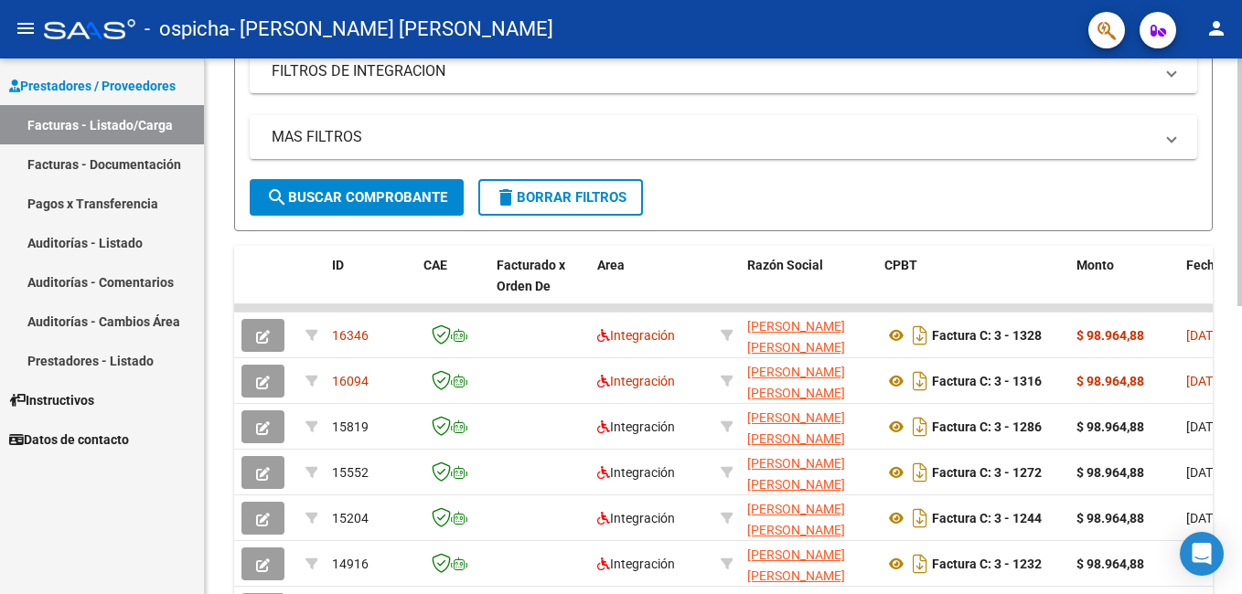
click at [1241, 273] on html "menu - ospicha - [PERSON_NAME] [PERSON_NAME] person Prestadores / Proveedores F…" at bounding box center [621, 297] width 1242 height 594
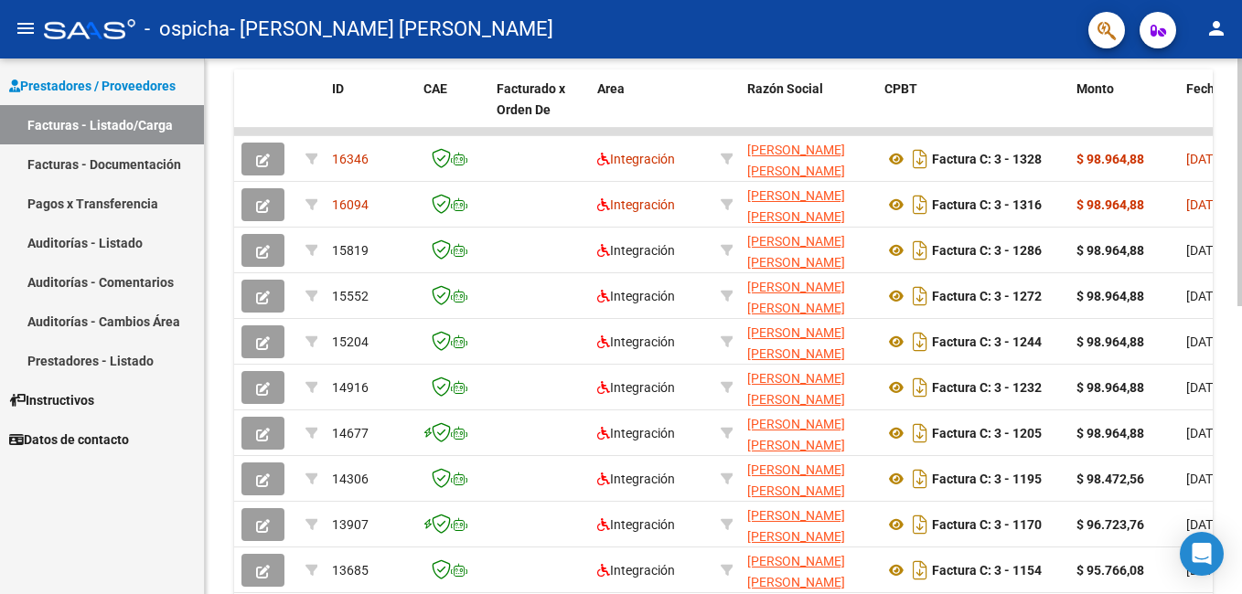
scroll to position [511, 0]
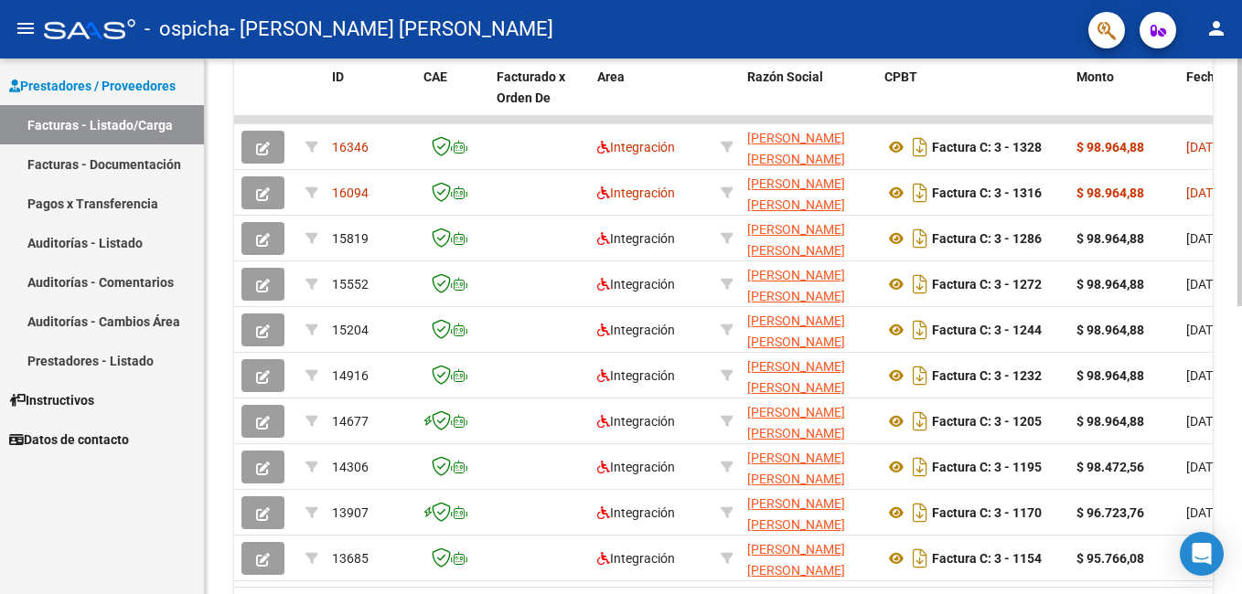
click at [1241, 383] on html "menu - ospicha - [PERSON_NAME] [PERSON_NAME] person Prestadores / Proveedores F…" at bounding box center [621, 297] width 1242 height 594
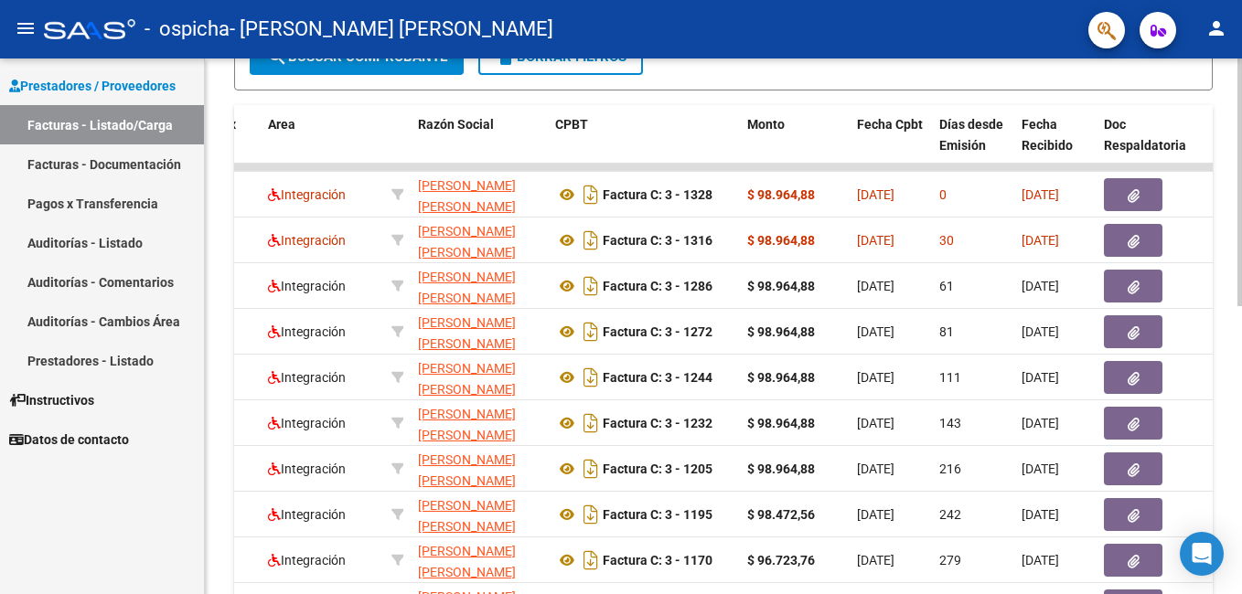
scroll to position [479, 0]
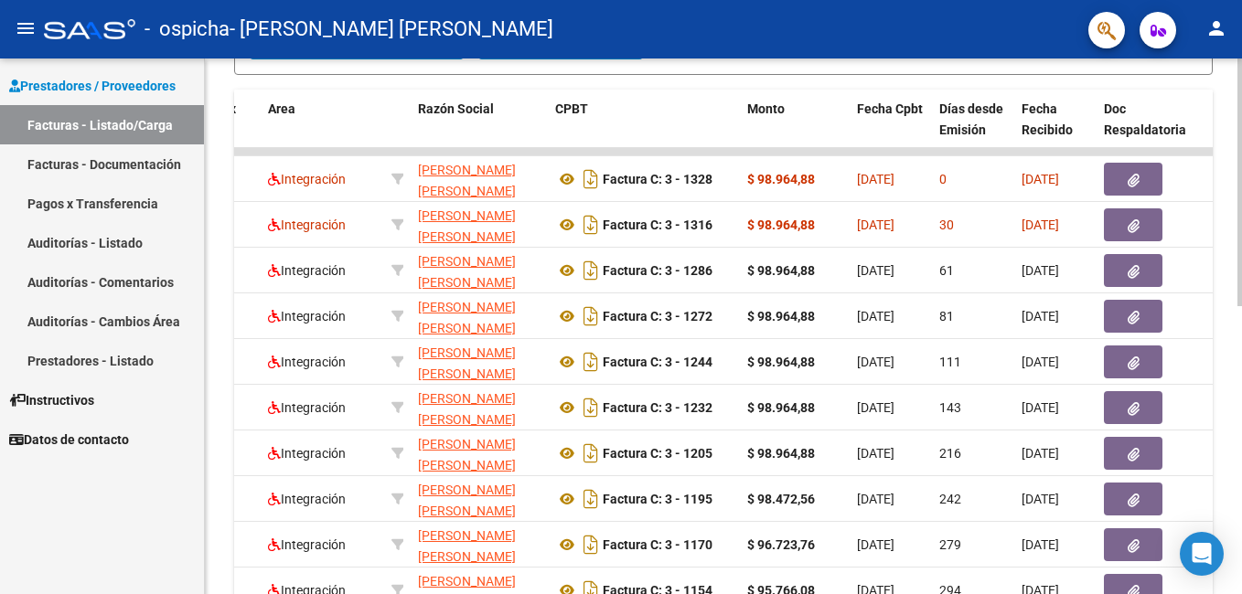
click at [1240, 450] on div at bounding box center [1239, 409] width 5 height 248
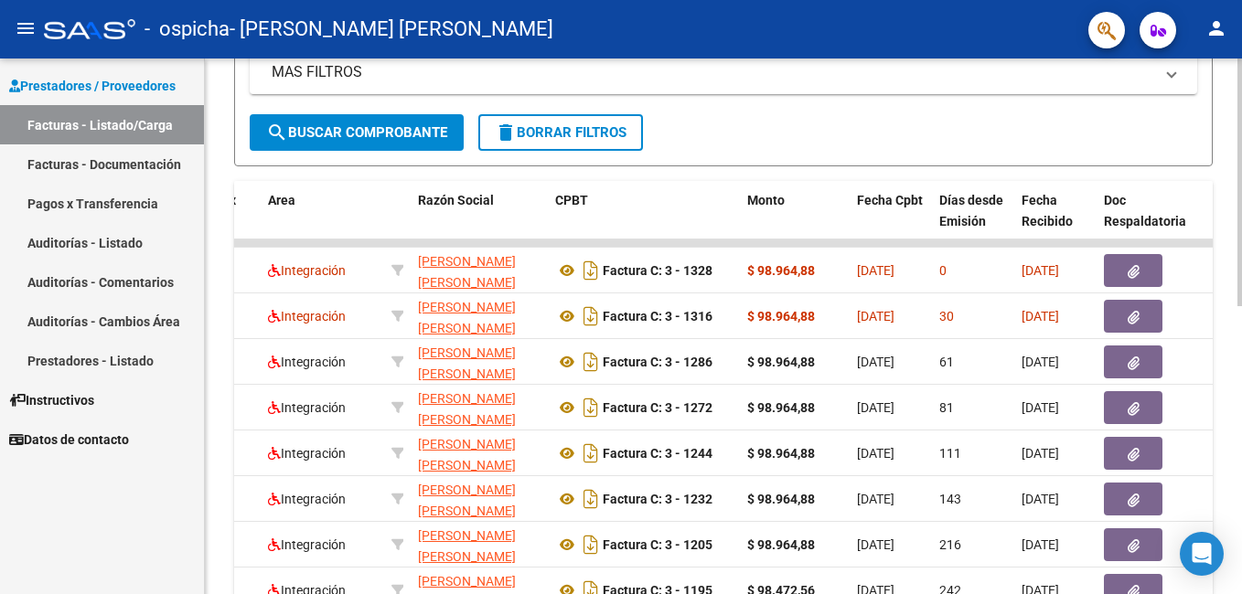
scroll to position [392, 0]
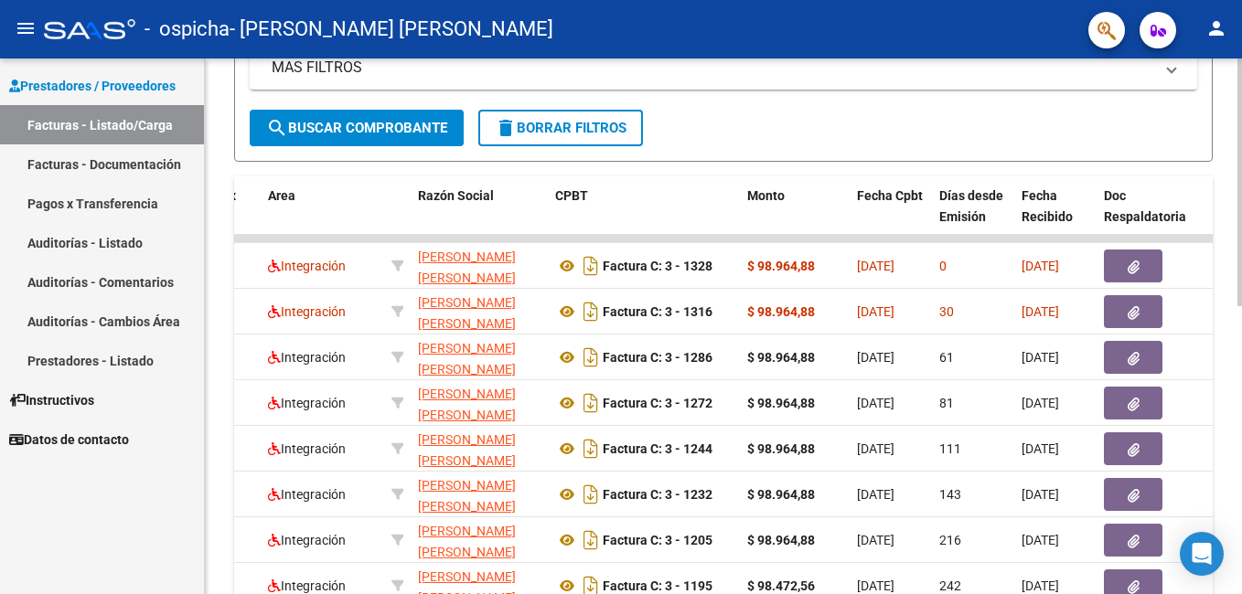
click at [1241, 393] on html "menu - ospicha - [PERSON_NAME] [PERSON_NAME] person Prestadores / Proveedores F…" at bounding box center [621, 297] width 1242 height 594
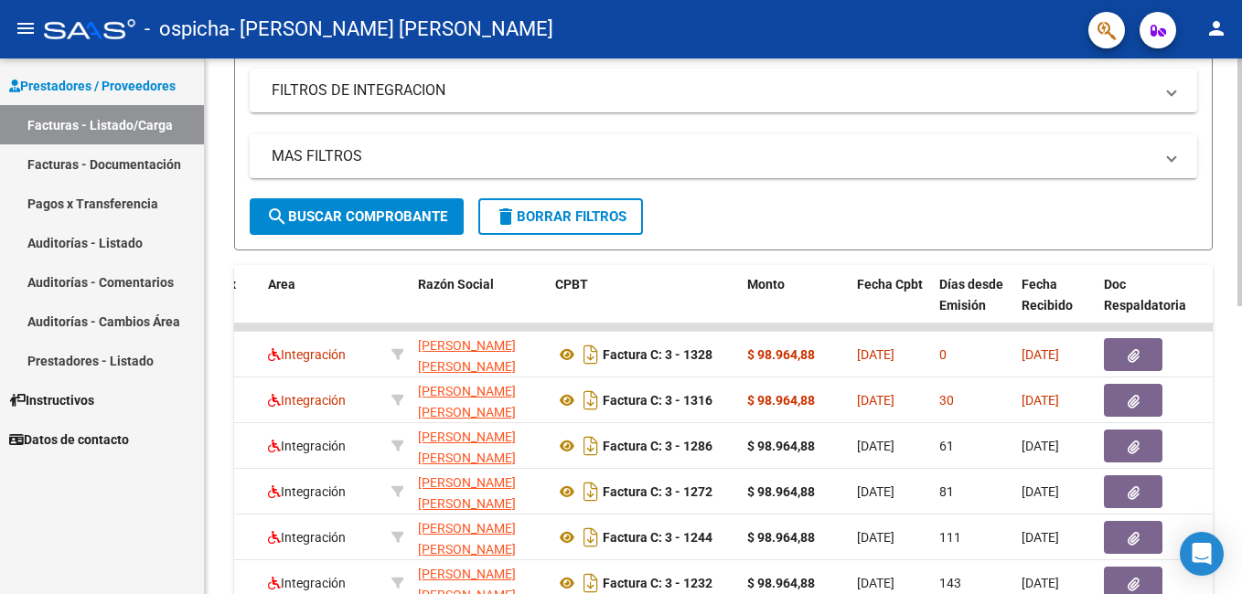
scroll to position [0, 0]
